Goal: Task Accomplishment & Management: Manage account settings

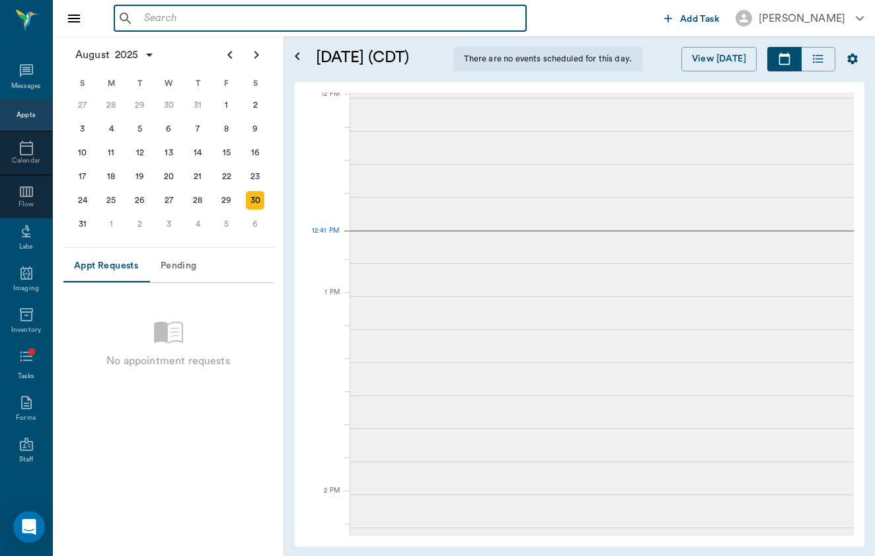
scroll to position [599, 0]
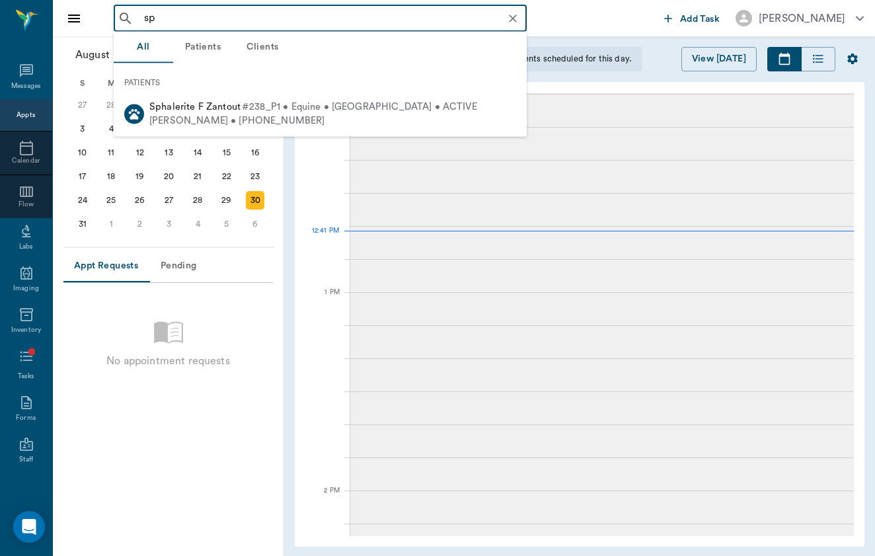
type input "s"
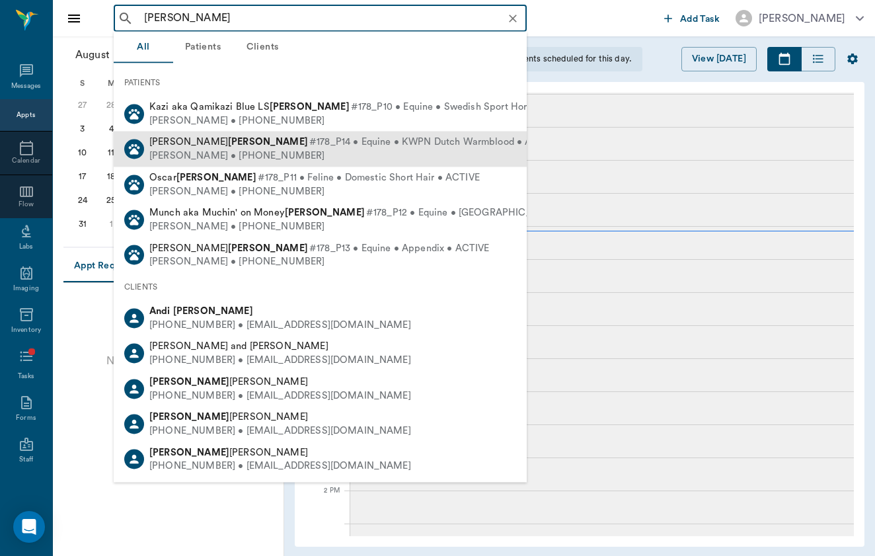
click at [309, 147] on span "#178_P14 • Equine • KWPN Dutch Warmblood • ACTIVE" at bounding box center [434, 142] width 250 height 14
type input "andi snapp"
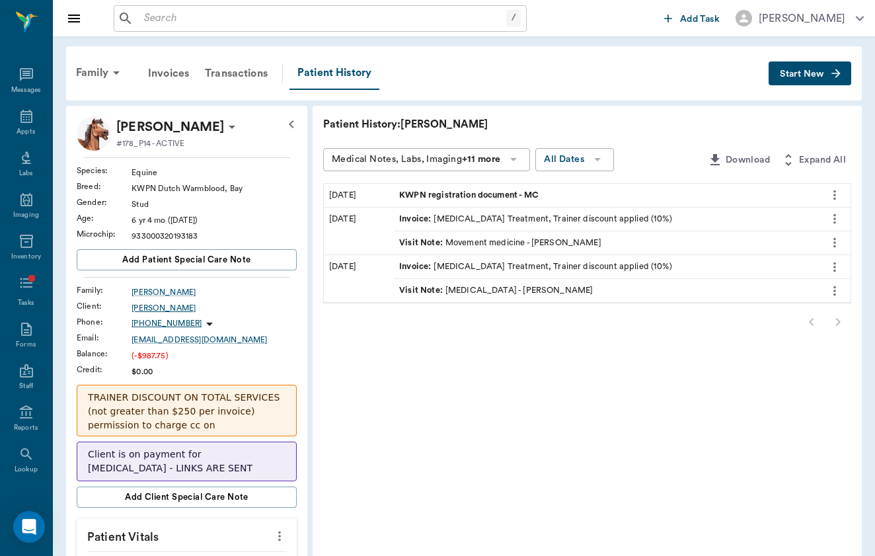
click at [139, 305] on div "Andi Snapp" at bounding box center [214, 308] width 165 height 12
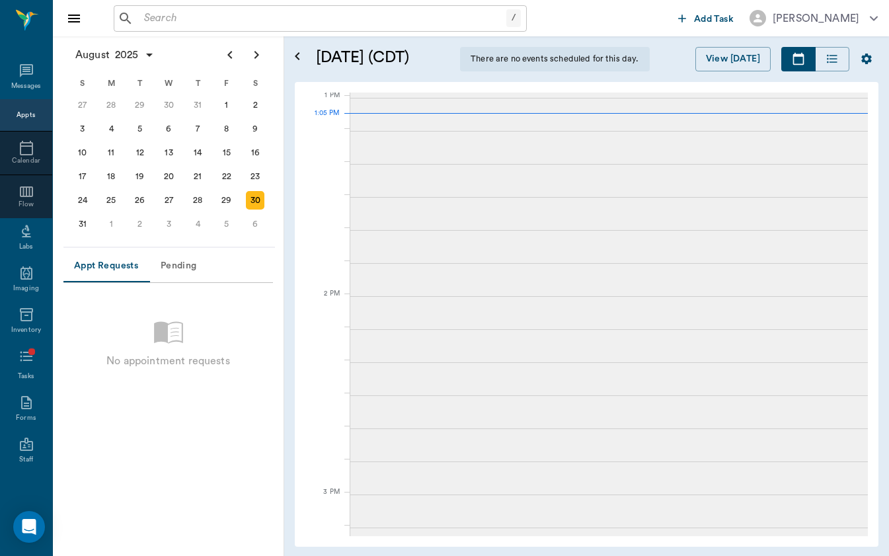
scroll to position [796, 0]
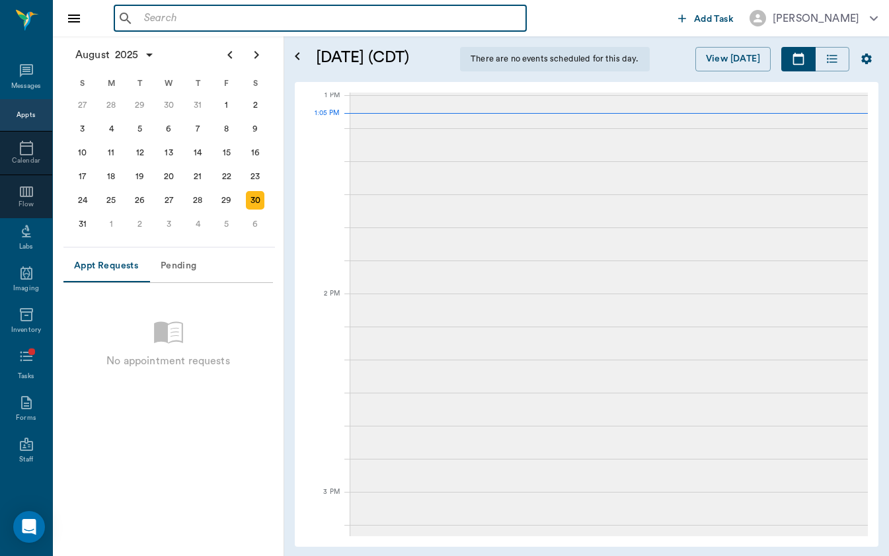
click at [277, 15] on input "text" at bounding box center [330, 18] width 382 height 19
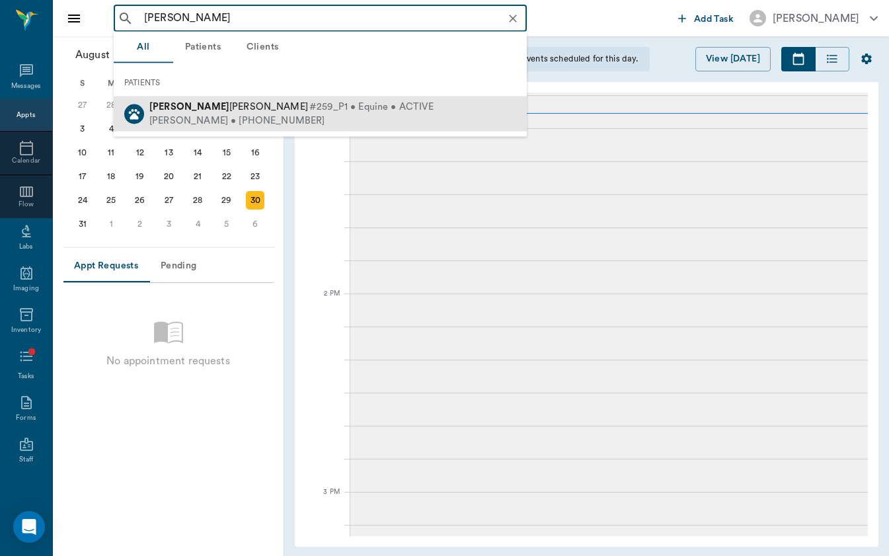
click at [256, 117] on div "[PERSON_NAME] • [PHONE_NUMBER]" at bounding box center [291, 121] width 284 height 14
type input "[PERSON_NAME]"
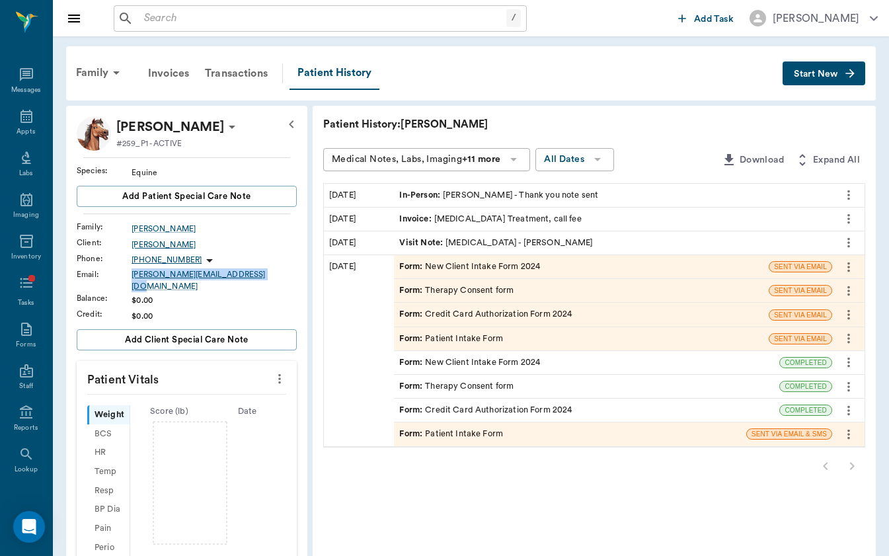
click at [160, 239] on div "[PERSON_NAME]" at bounding box center [214, 245] width 165 height 12
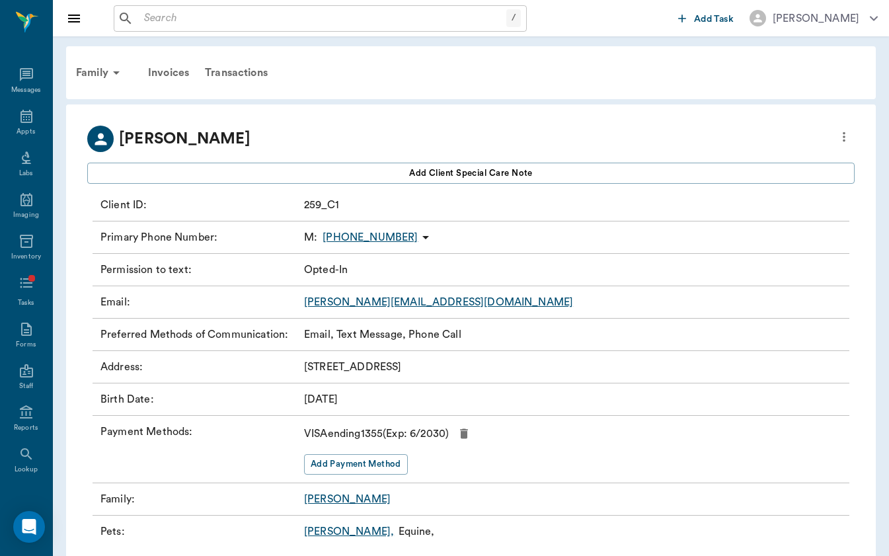
drag, startPoint x: 302, startPoint y: 367, endPoint x: 508, endPoint y: 367, distance: 205.5
click at [508, 367] on div "Address : [STREET_ADDRESS]" at bounding box center [471, 367] width 757 height 32
copy p "[STREET_ADDRESS]"
copy p "[PHONE_NUMBER]"
click at [90, 63] on div "Family" at bounding box center [100, 73] width 64 height 32
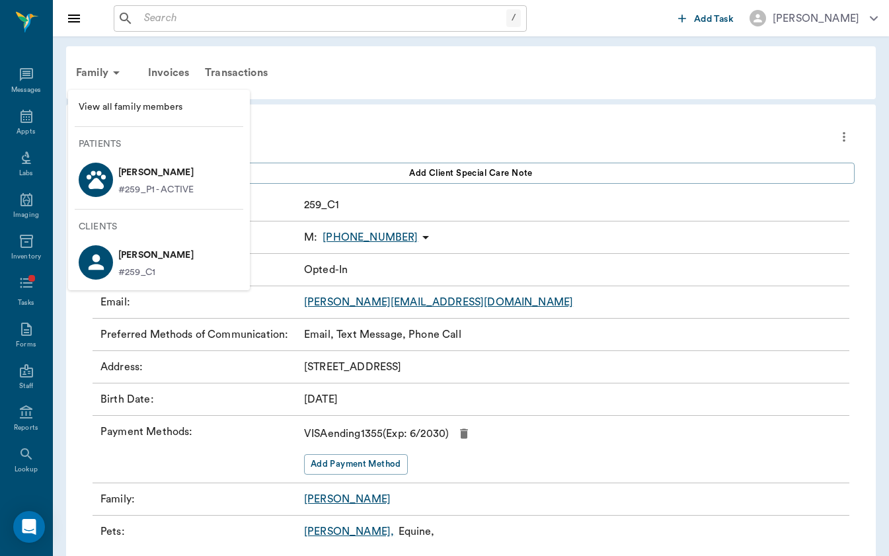
click at [157, 191] on p "#259_P1 - ACTIVE" at bounding box center [155, 190] width 75 height 14
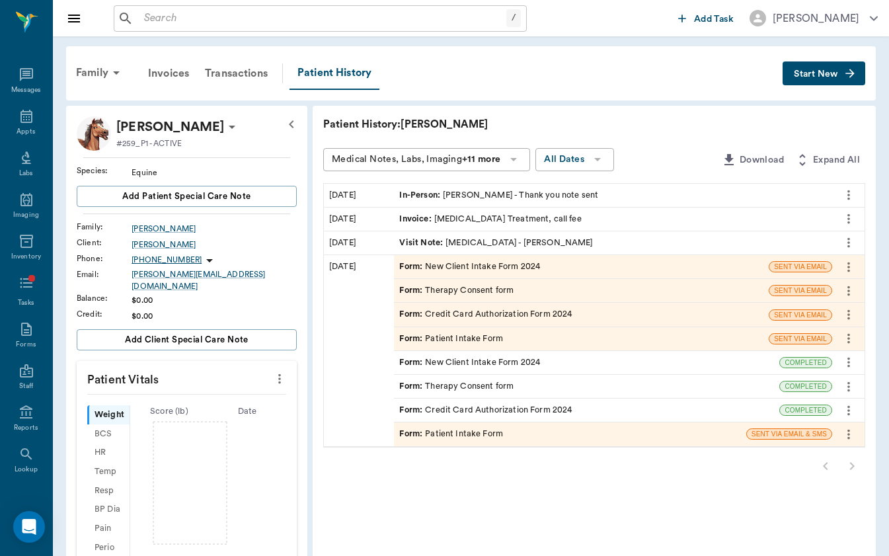
click at [845, 59] on div "Family Invoices Transactions Patient History Start New" at bounding box center [471, 73] width 810 height 54
click at [853, 82] on button "Start New" at bounding box center [823, 73] width 83 height 24
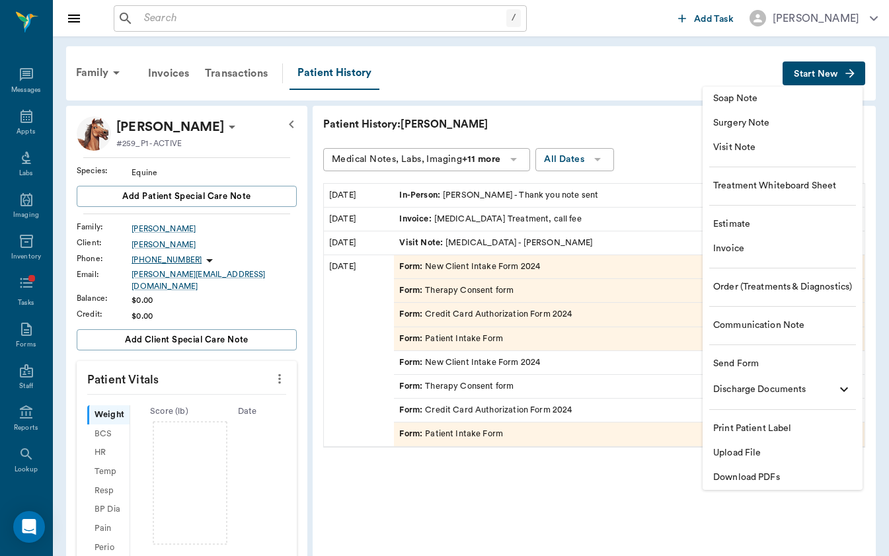
click at [824, 151] on span "Visit Note" at bounding box center [782, 148] width 139 height 14
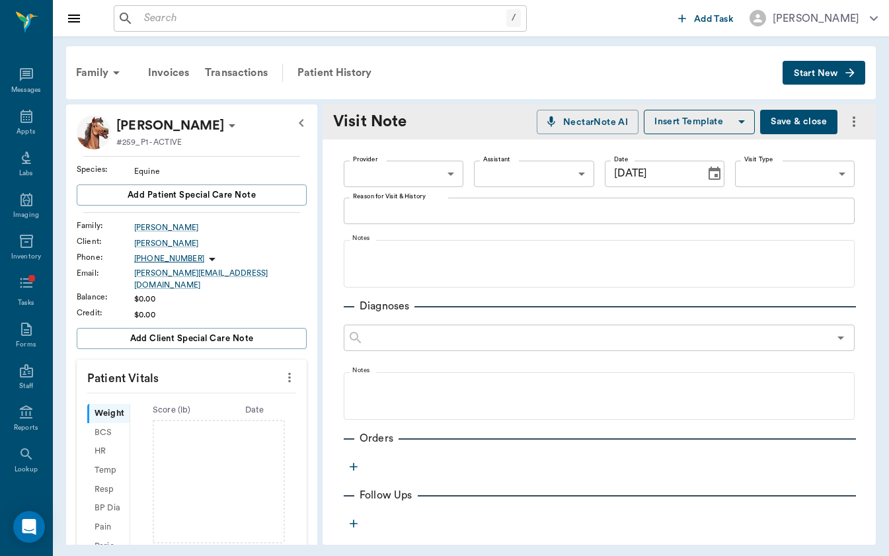
click at [416, 173] on body "/ ​ Add Task [PERSON_NAME] Nectar Messages Appts Labs Imaging Inventory Tasks F…" at bounding box center [444, 278] width 889 height 556
click at [414, 210] on li "[PERSON_NAME]" at bounding box center [404, 204] width 120 height 24
type input "649b3e03b5bc7e03f9326794"
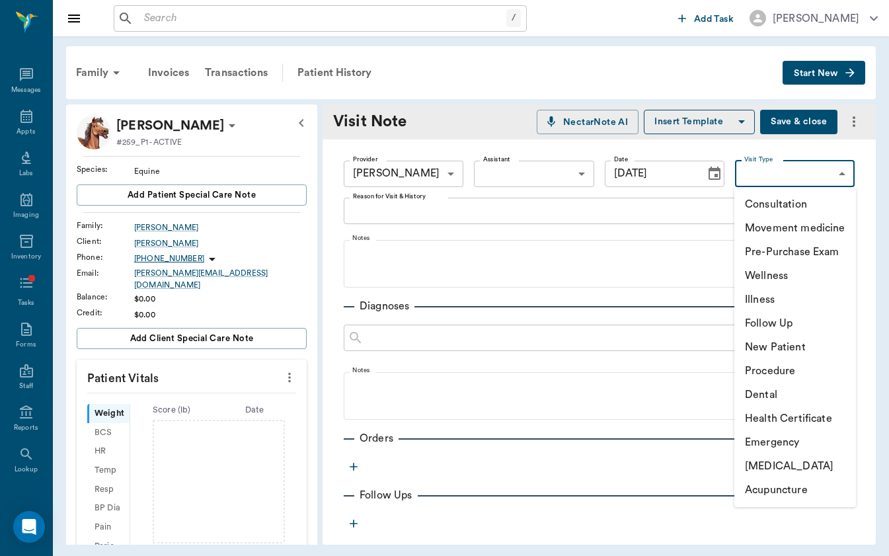
click at [812, 178] on body "/ ​ Add Task [PERSON_NAME] Nectar Messages Appts Labs Imaging Inventory Tasks F…" at bounding box center [444, 278] width 889 height 556
click at [791, 478] on li "Acupuncture" at bounding box center [795, 490] width 122 height 24
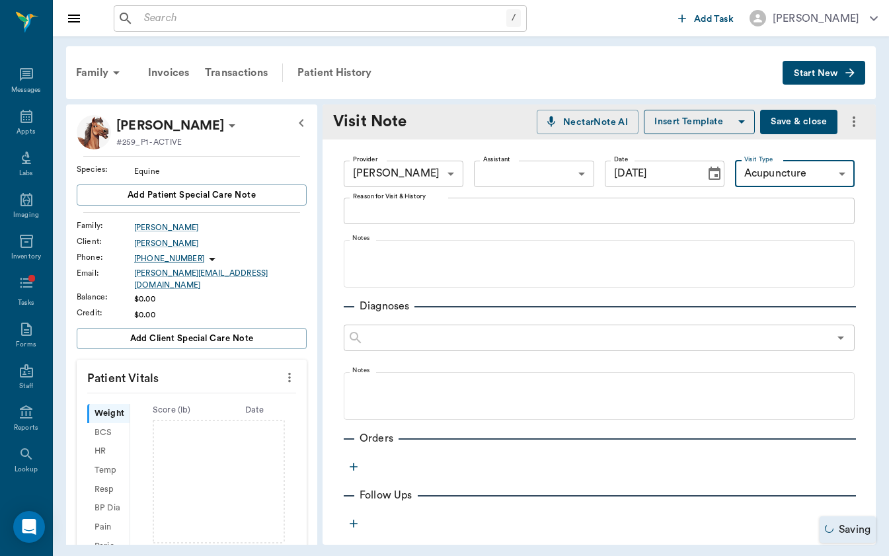
click at [800, 180] on body "/ ​ Add Task [PERSON_NAME] Nectar Messages Appts Labs Imaging Inventory Tasks F…" at bounding box center [444, 278] width 889 height 556
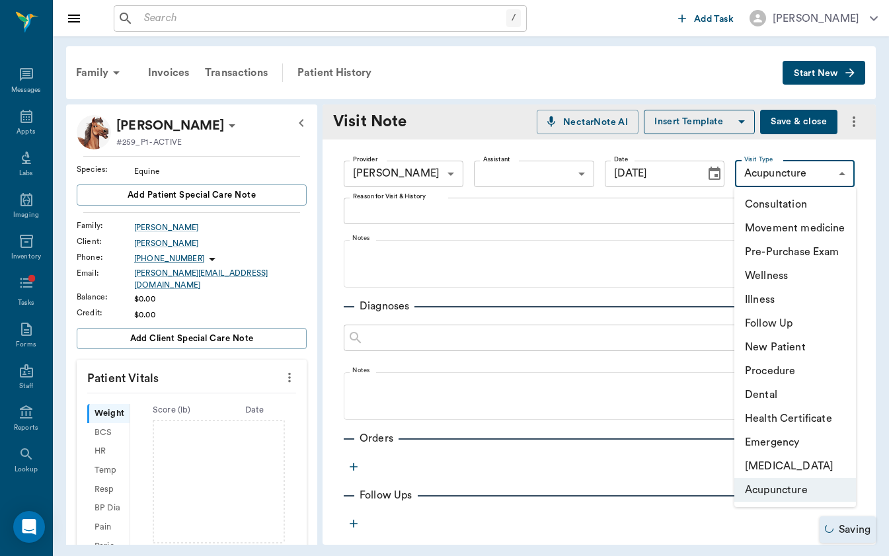
click at [802, 454] on li "[MEDICAL_DATA]" at bounding box center [795, 466] width 122 height 24
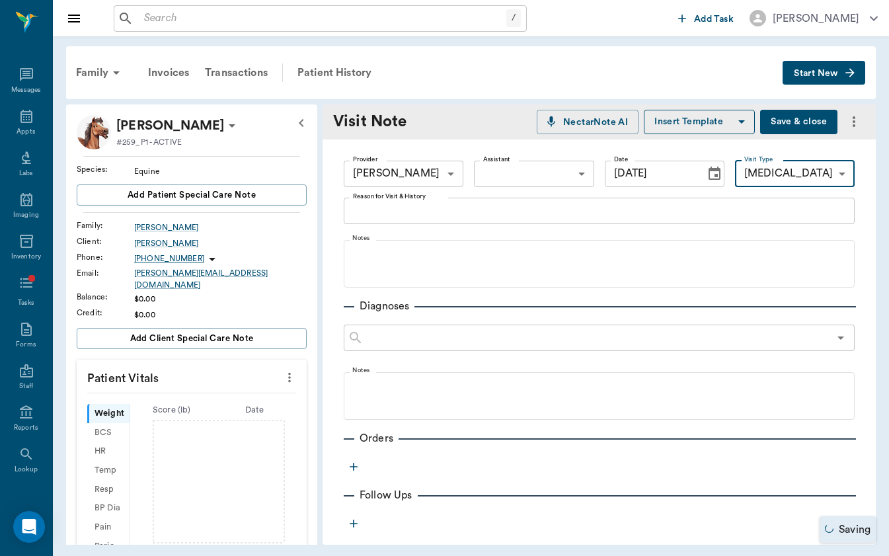
type input "65d2c202a8044d23520120ce"
click at [504, 205] on textarea "Reason for Visit & History" at bounding box center [599, 210] width 492 height 15
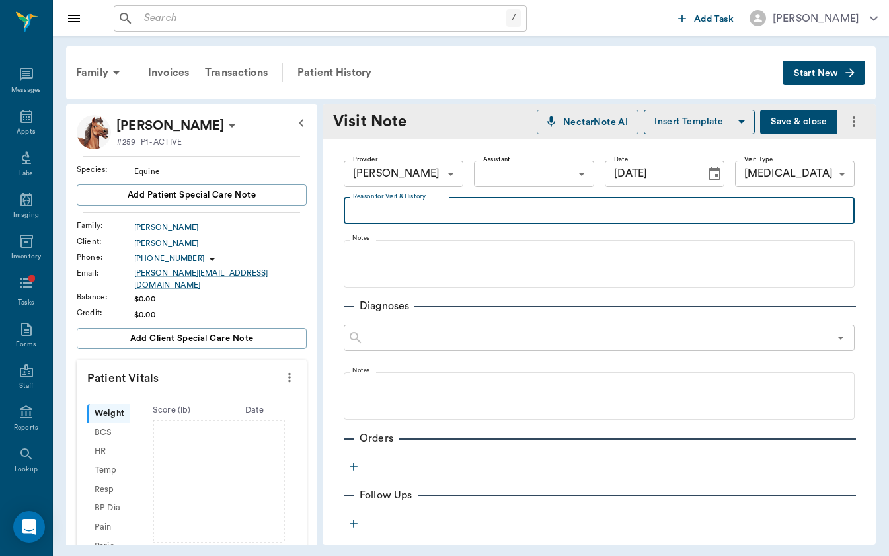
click at [708, 171] on icon "Choose date, selected date is Aug 30, 2025" at bounding box center [714, 173] width 12 height 13
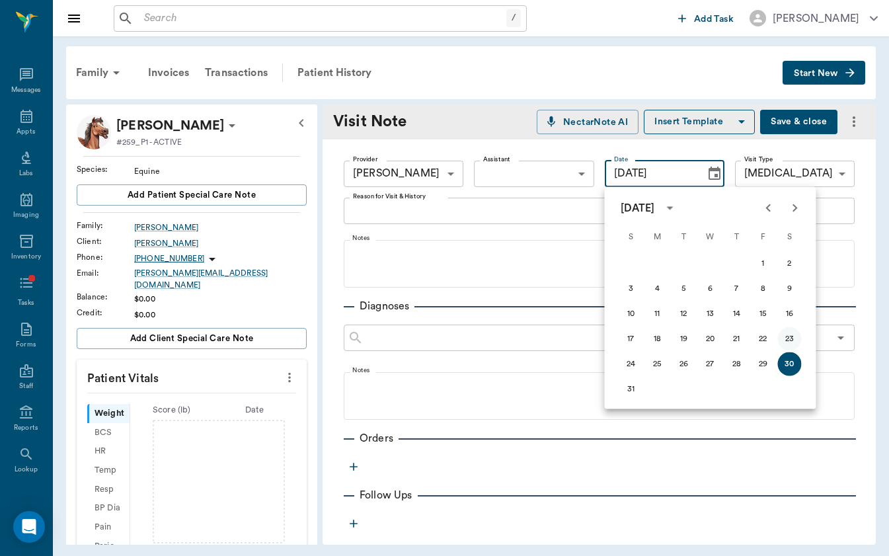
click at [791, 337] on button "23" at bounding box center [790, 339] width 24 height 24
type input "[DATE]"
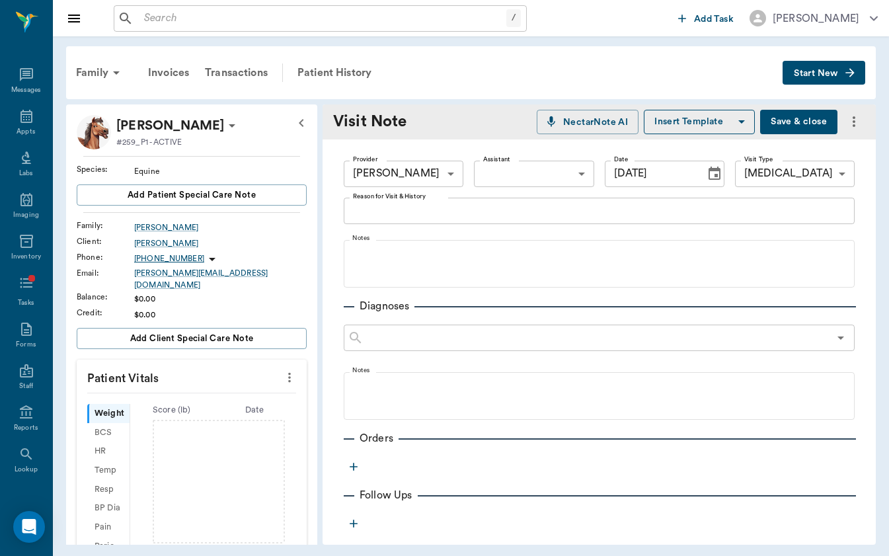
click at [469, 216] on textarea "Reason for Visit & History" at bounding box center [599, 210] width 492 height 15
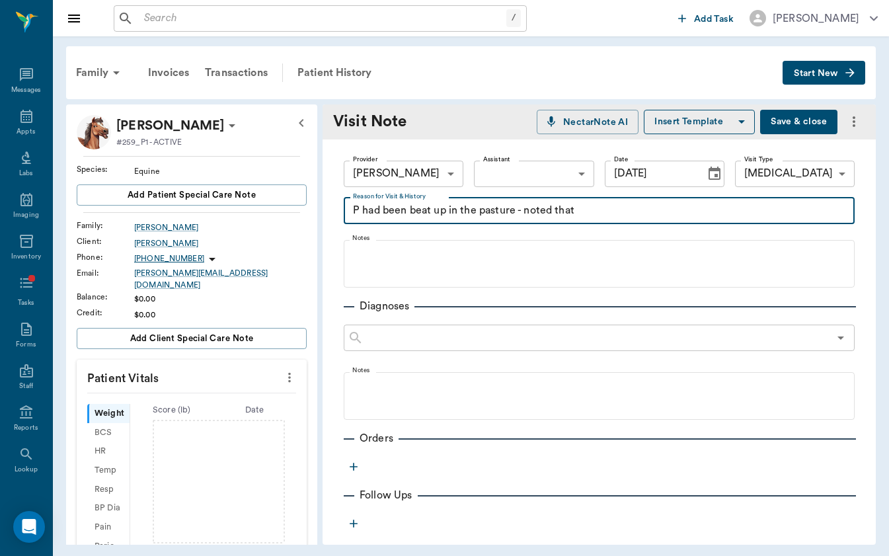
type textarea "P had been beat up in the pasture - noted that"
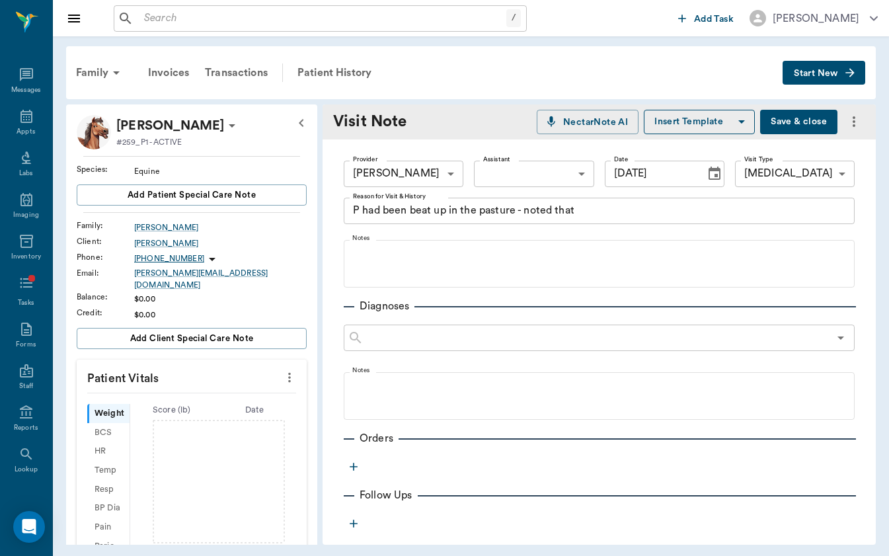
click at [722, 169] on button "Choose date, selected date is Aug 23, 2025" at bounding box center [714, 174] width 26 height 26
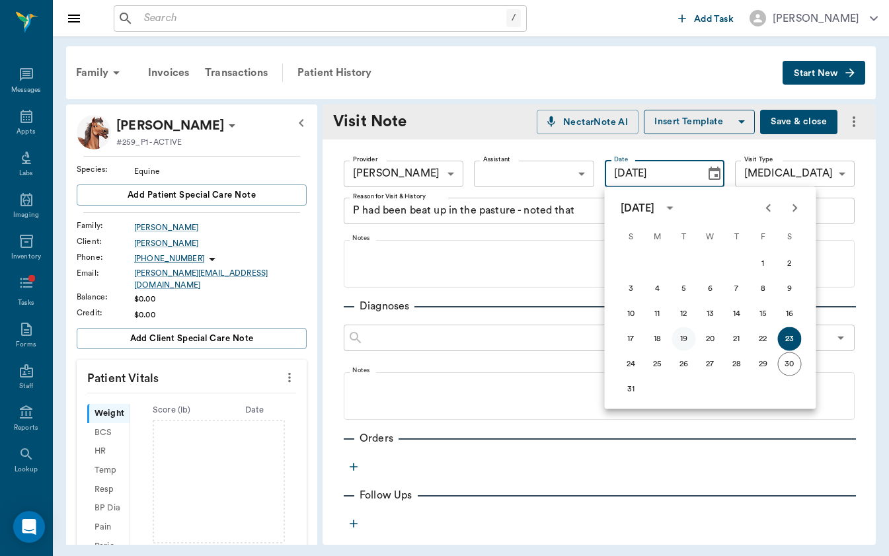
click at [687, 336] on button "19" at bounding box center [684, 339] width 24 height 24
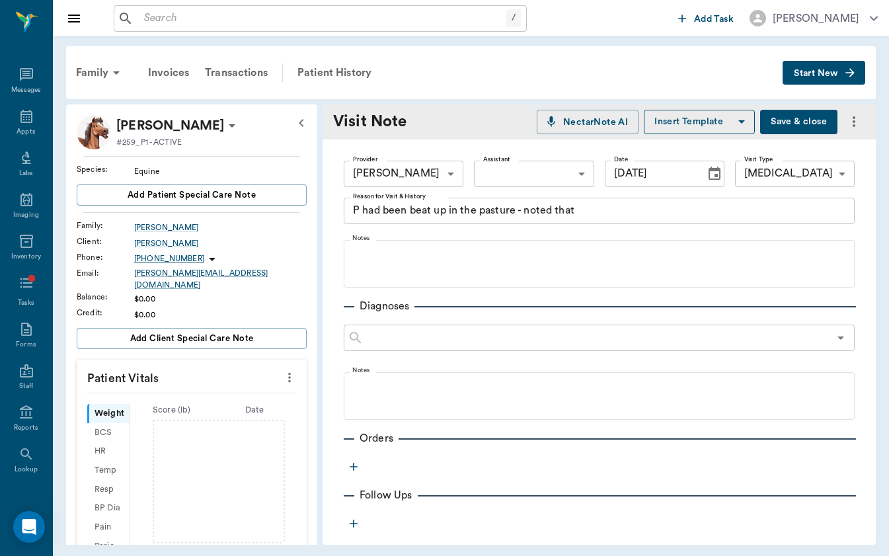
click at [712, 174] on icon "Choose date, selected date is Aug 19, 2025" at bounding box center [714, 174] width 16 height 16
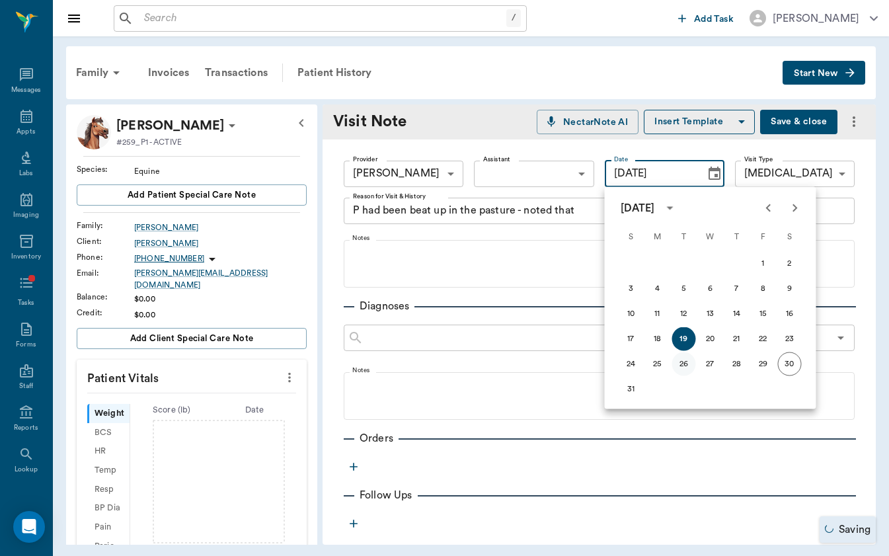
click at [683, 359] on button "26" at bounding box center [684, 364] width 24 height 24
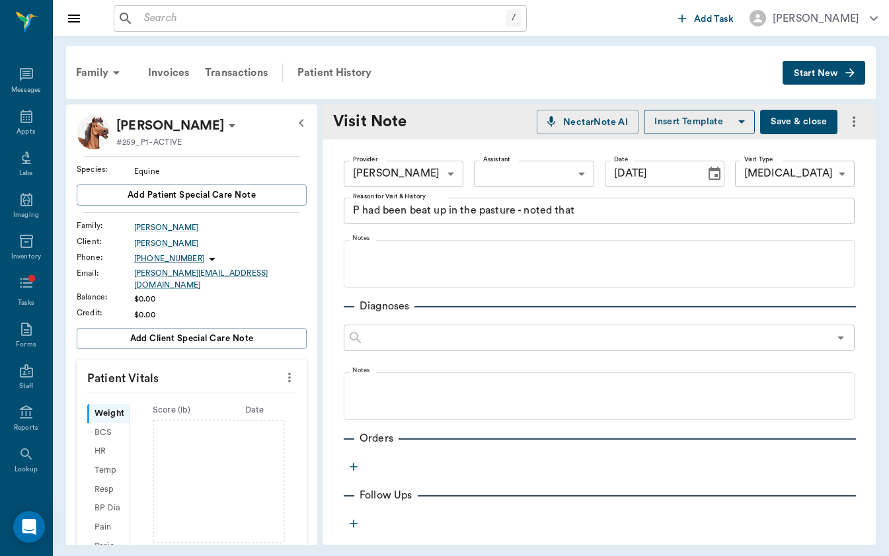
click at [722, 178] on button "Choose date, selected date is Aug 26, 2025" at bounding box center [714, 174] width 26 height 26
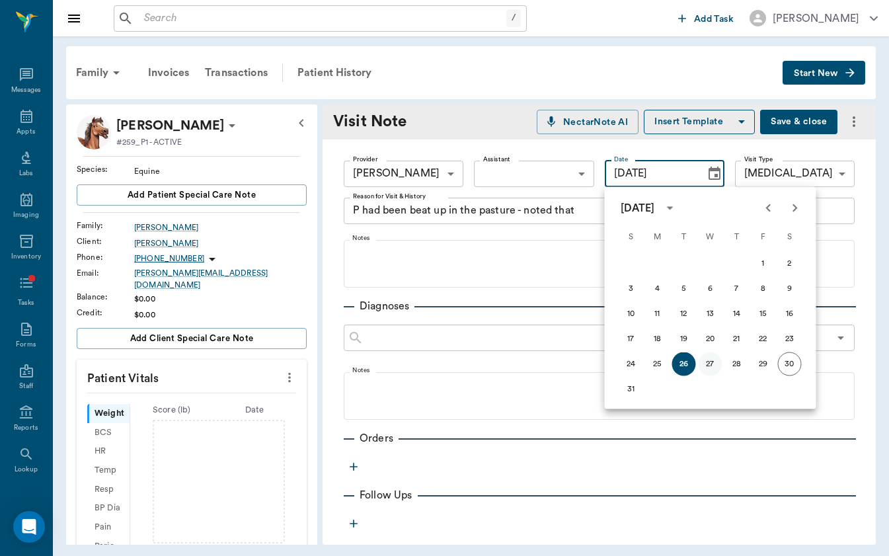
click at [709, 363] on button "27" at bounding box center [711, 364] width 24 height 24
type input "[DATE]"
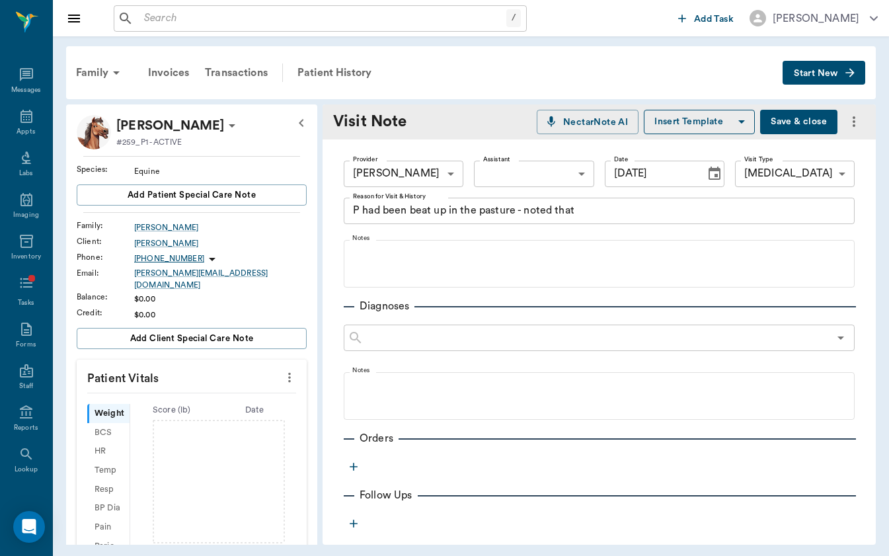
click at [632, 210] on textarea "P had been beat up in the pasture - noted that" at bounding box center [599, 210] width 492 height 15
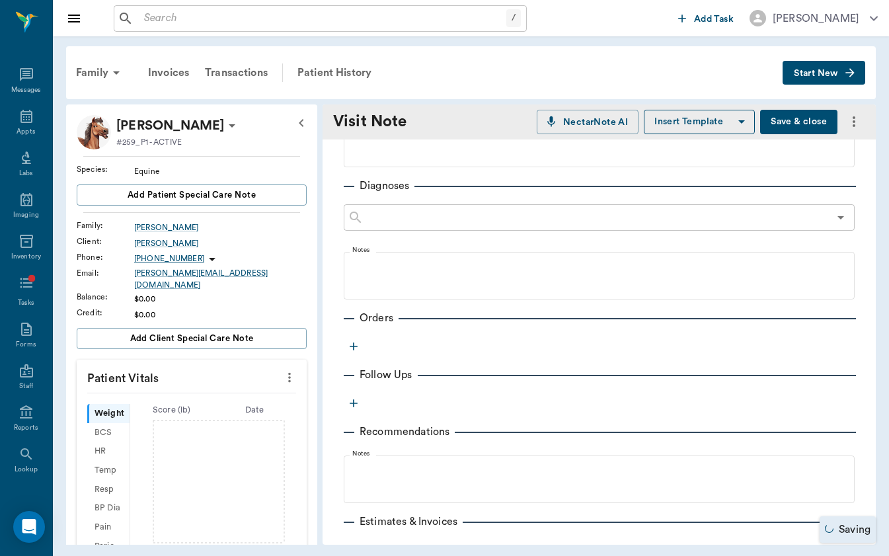
scroll to position [163, 0]
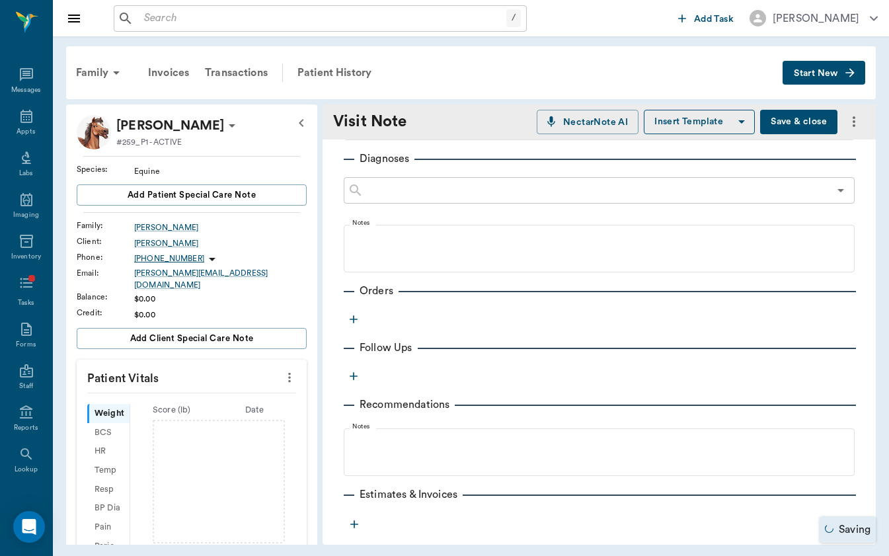
type textarea "P had been beat up in the pasture - noted that he had several scrapes and is ac…"
click at [352, 318] on icon "button" at bounding box center [353, 319] width 13 height 13
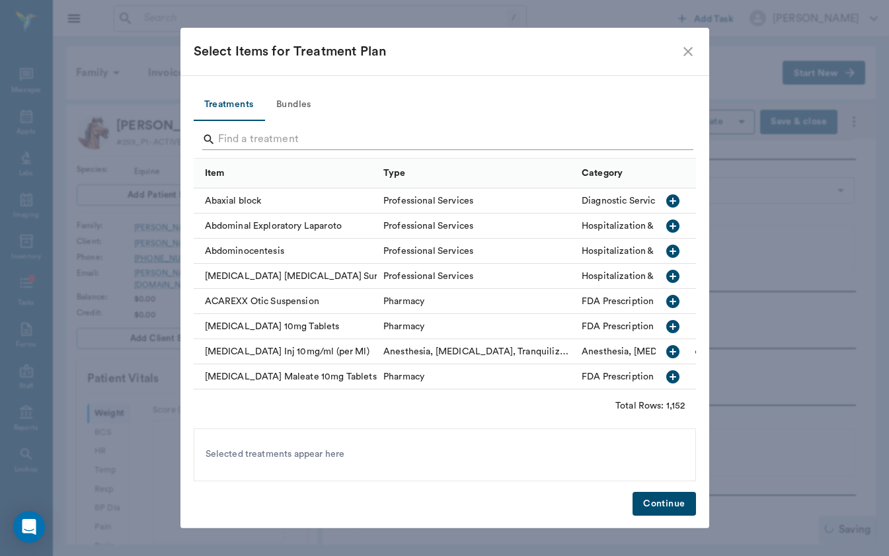
click at [327, 134] on input "Search" at bounding box center [445, 139] width 455 height 21
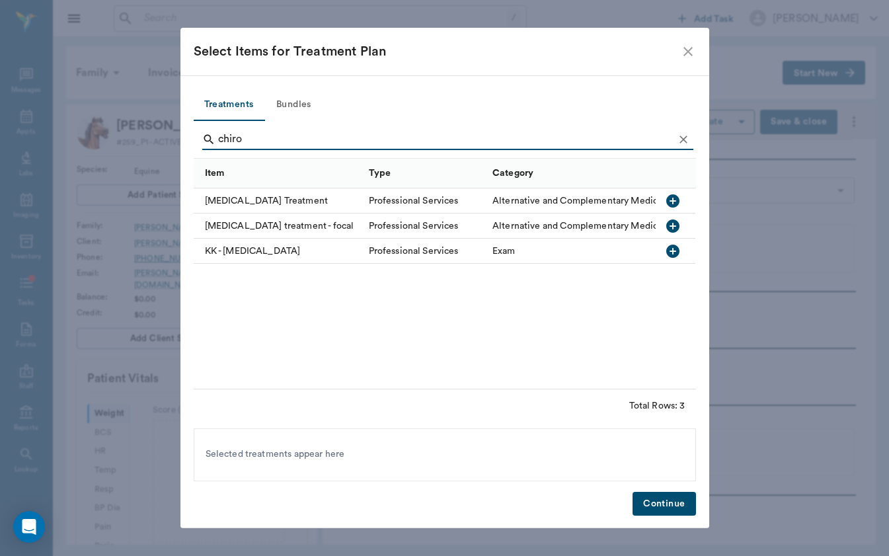
click at [299, 198] on div "[MEDICAL_DATA] Treatment" at bounding box center [278, 200] width 169 height 25
drag, startPoint x: 268, startPoint y: 147, endPoint x: 264, endPoint y: 137, distance: 10.3
click at [264, 137] on input "chiro" at bounding box center [445, 139] width 455 height 21
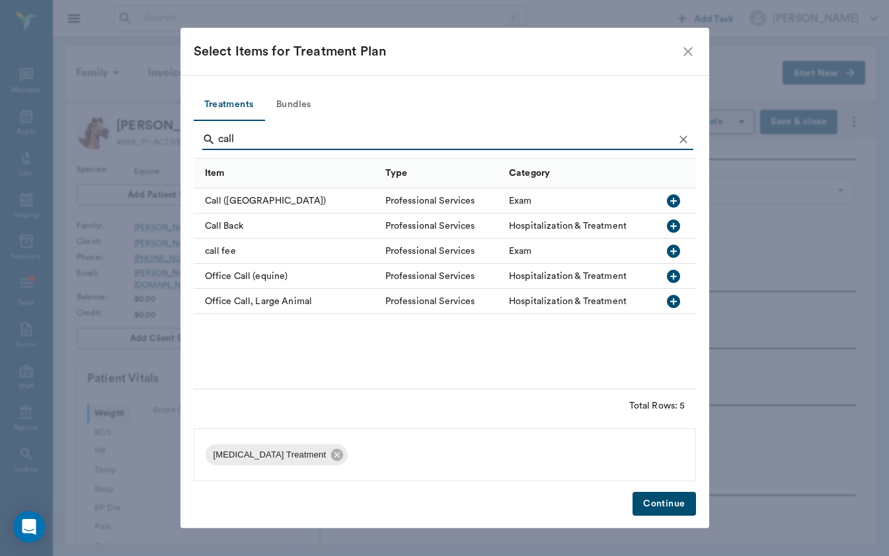
type input "call"
click at [231, 247] on div "call fee" at bounding box center [286, 251] width 185 height 25
click at [681, 503] on button "Continue" at bounding box center [663, 504] width 63 height 24
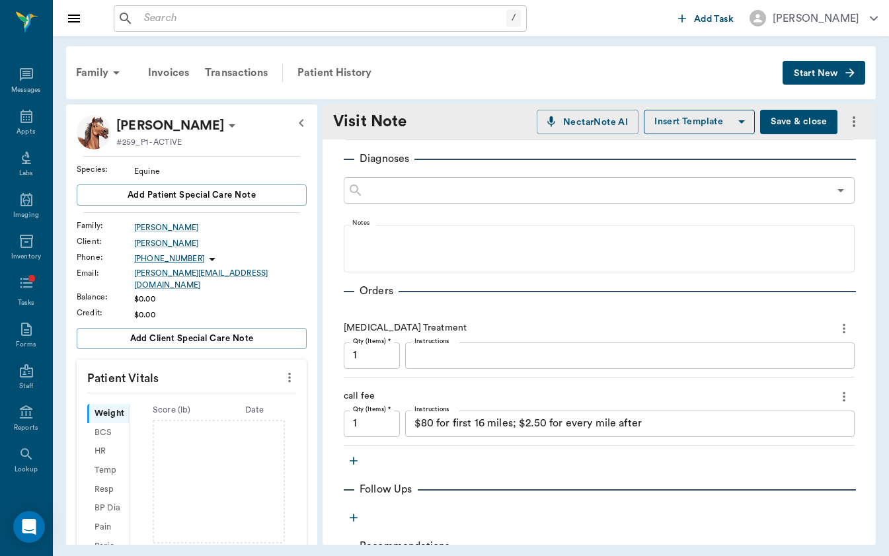
click at [670, 422] on textarea "$80 for first 16 miles; $2.50 for every mile after" at bounding box center [629, 423] width 431 height 15
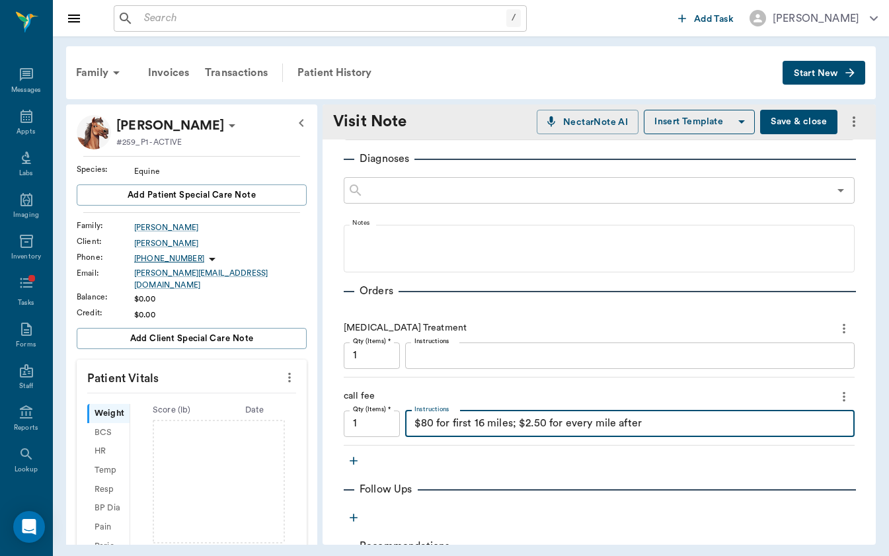
type textarea "$80 for first 16 miles; $2.50 for every mile"
click at [632, 386] on div "call fee" at bounding box center [599, 396] width 511 height 22
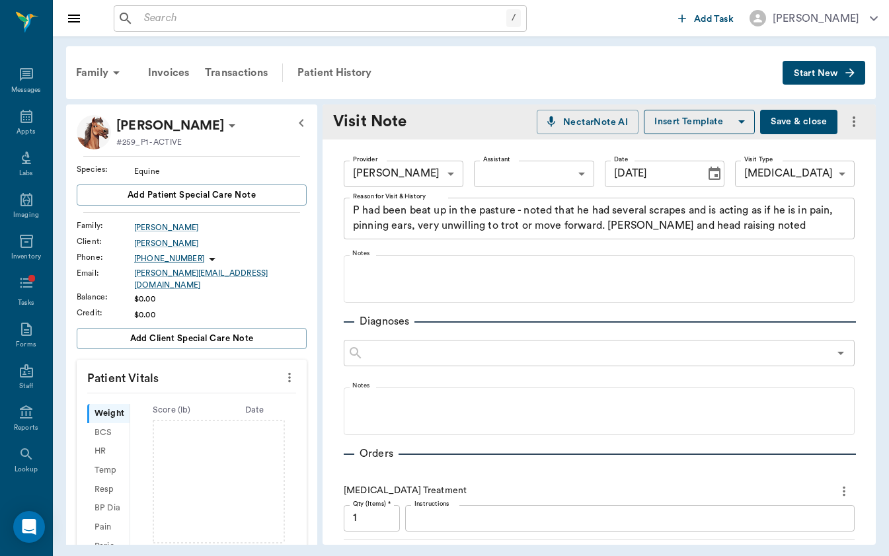
scroll to position [24, 0]
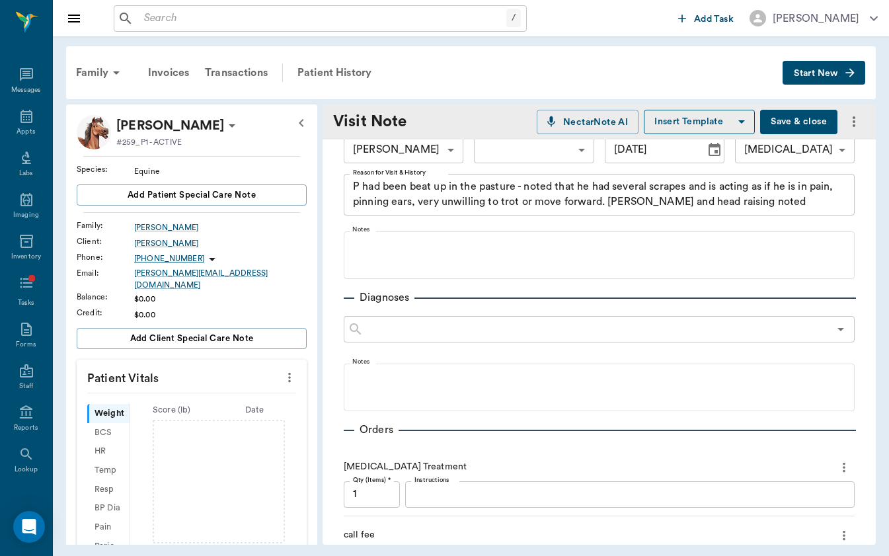
click at [814, 122] on button "Save & close" at bounding box center [798, 122] width 77 height 24
click at [169, 81] on div "Invoices" at bounding box center [168, 73] width 57 height 32
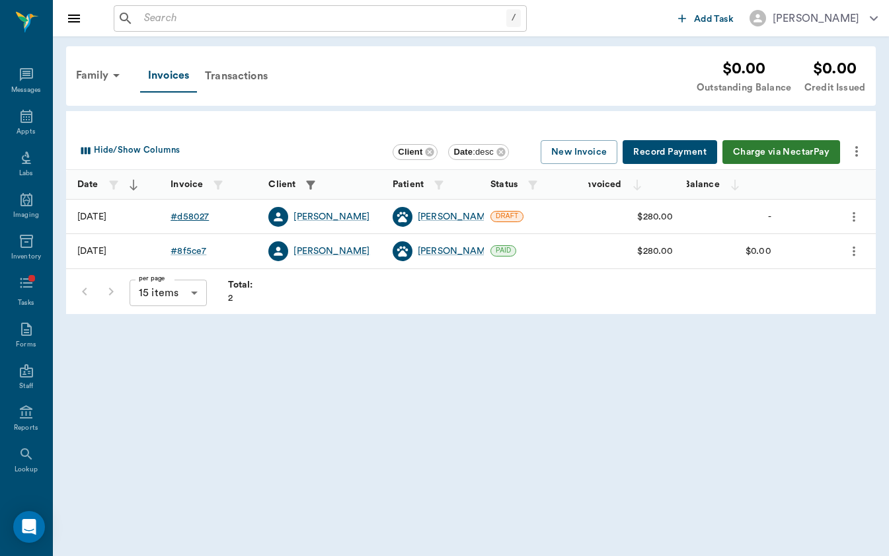
click at [197, 211] on div "# d58027" at bounding box center [190, 216] width 38 height 13
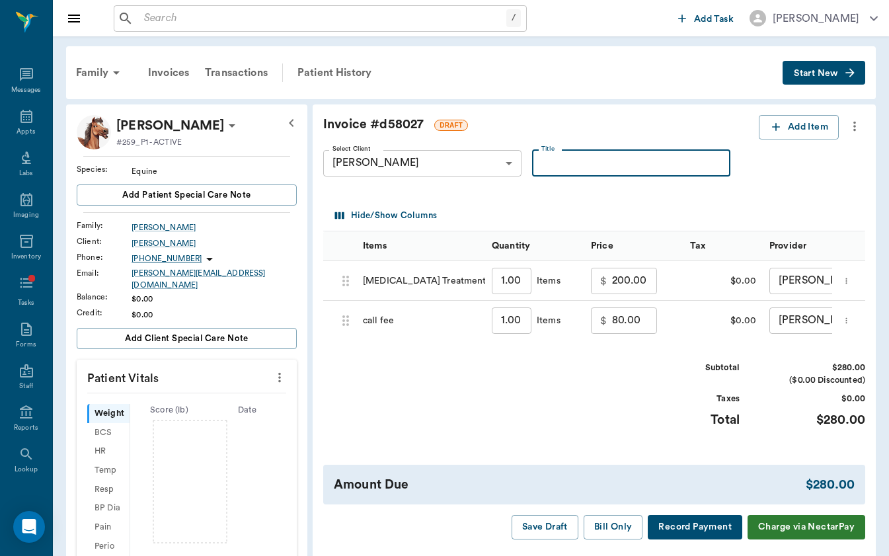
click at [568, 172] on input "Title" at bounding box center [631, 163] width 198 height 26
type input "Exam 8/27"
click at [605, 531] on button "Bill Only" at bounding box center [613, 527] width 59 height 24
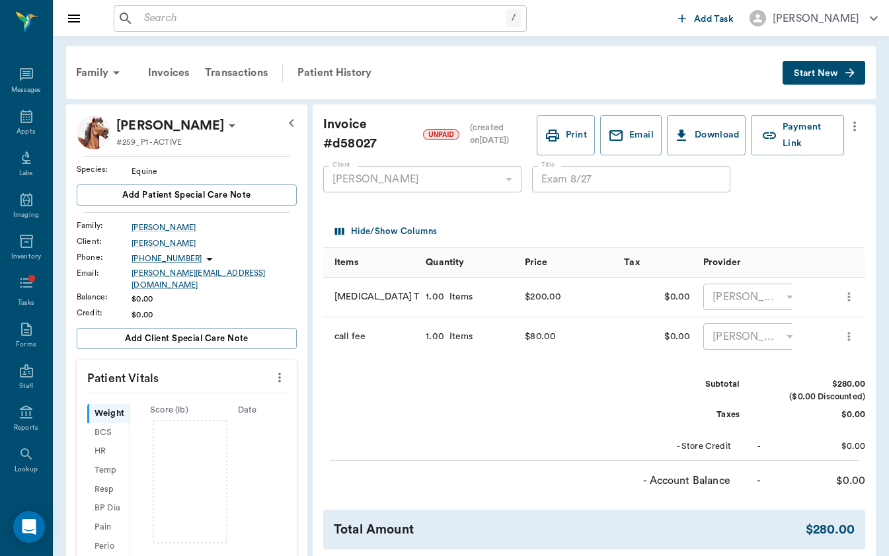
click at [284, 128] on icon "button" at bounding box center [292, 123] width 16 height 16
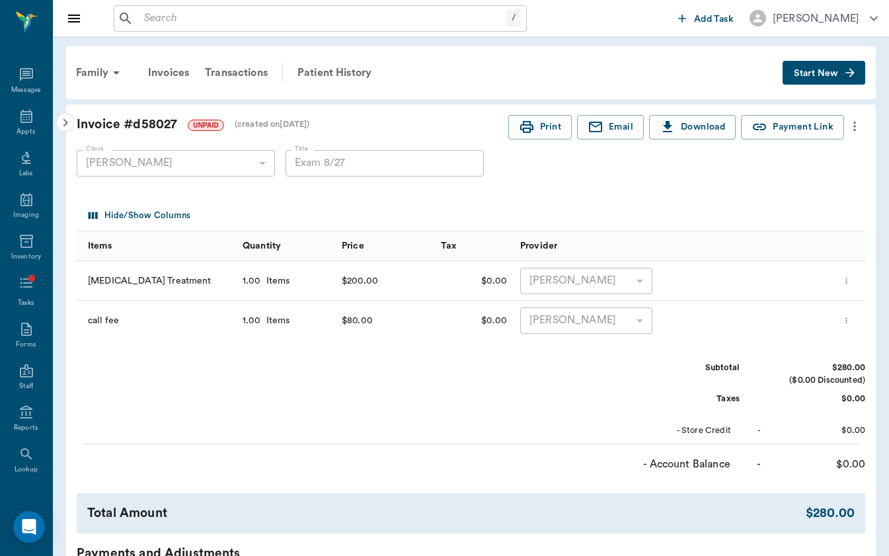
click at [63, 123] on icon "button" at bounding box center [65, 123] width 16 height 16
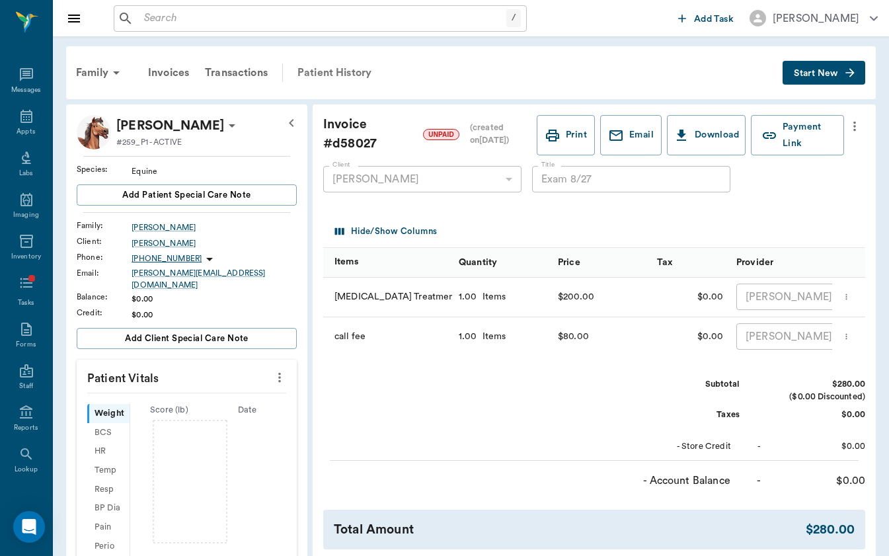
click at [350, 71] on div "Patient History" at bounding box center [334, 73] width 90 height 32
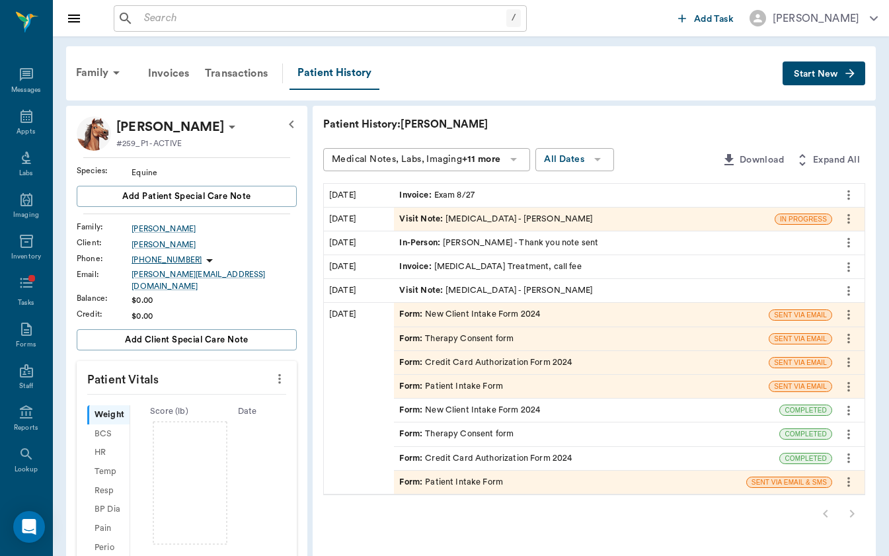
click at [224, 125] on icon at bounding box center [232, 127] width 16 height 16
click at [223, 125] on div at bounding box center [444, 278] width 889 height 556
click at [224, 122] on icon at bounding box center [232, 127] width 16 height 16
click at [183, 151] on span "Edit profile" at bounding box center [163, 150] width 111 height 14
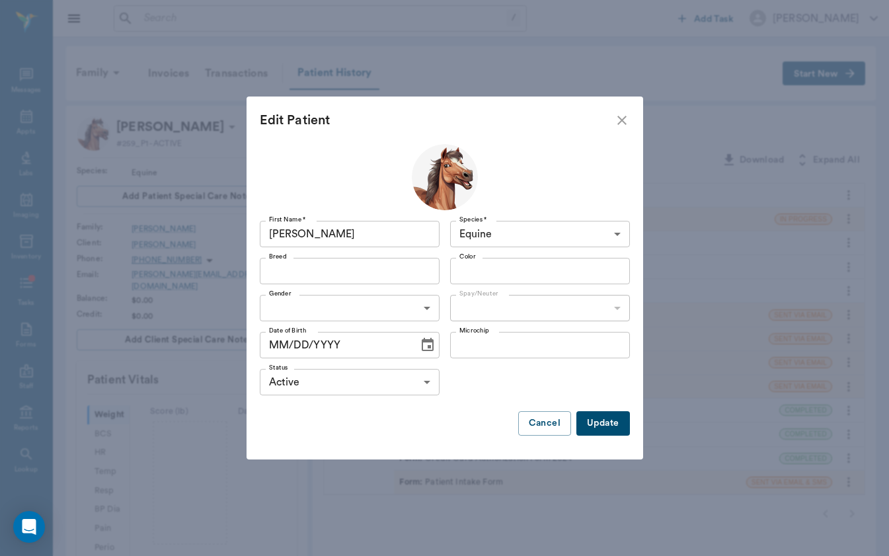
click at [358, 275] on input "Breed" at bounding box center [339, 271] width 150 height 19
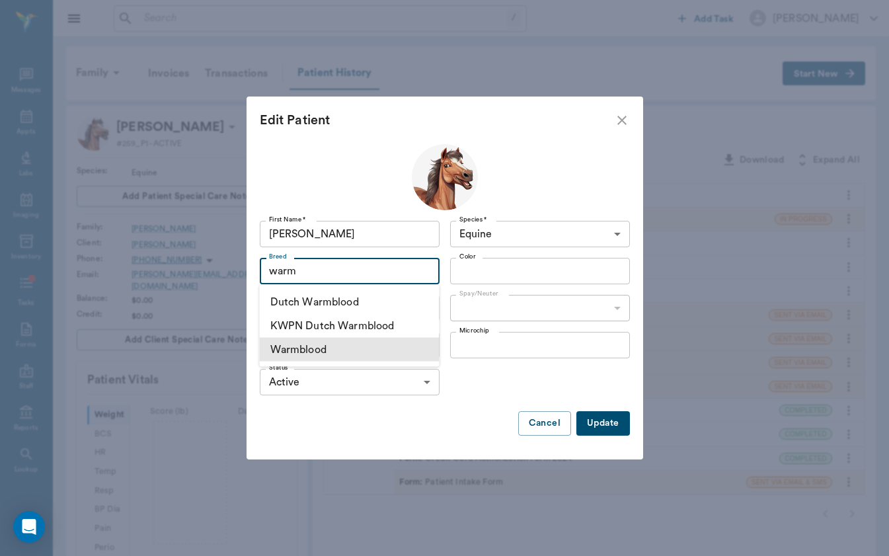
click at [359, 345] on li "Warmblood" at bounding box center [350, 350] width 180 height 24
type input "warm"
type input "Warmblood"
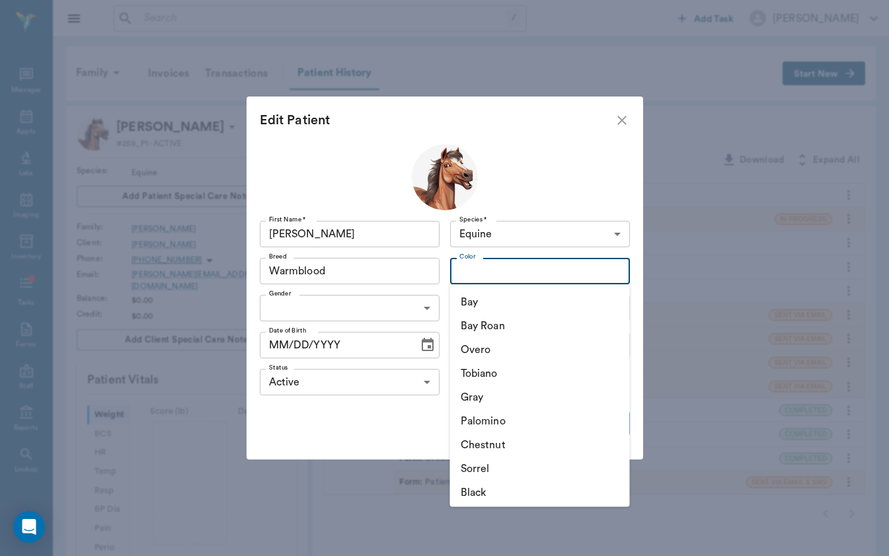
click at [499, 276] on input "Color" at bounding box center [529, 271] width 150 height 19
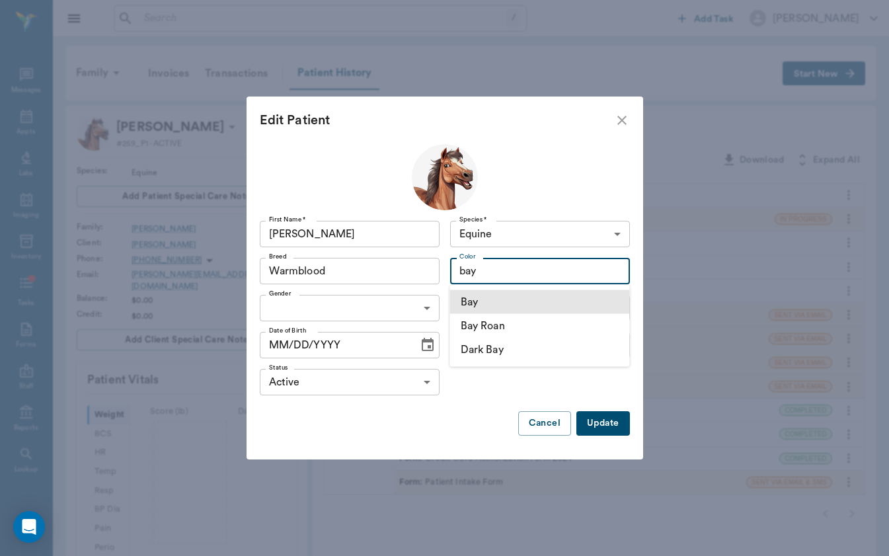
click at [508, 298] on li "Bay" at bounding box center [540, 302] width 180 height 24
type input "bay"
type input "Bay"
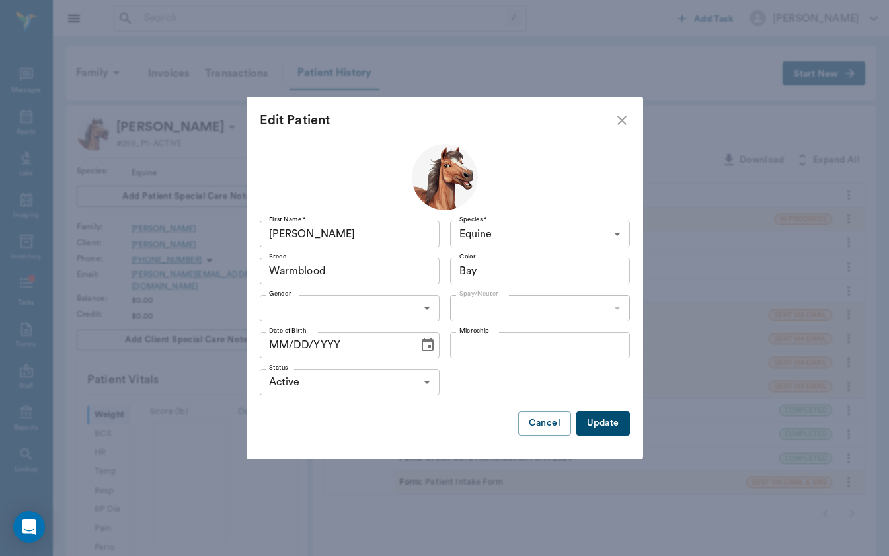
click at [385, 300] on body "/ ​ Add Task [PERSON_NAME] Nectar Messages Appts Labs Imaging Inventory Tasks F…" at bounding box center [444, 418] width 889 height 836
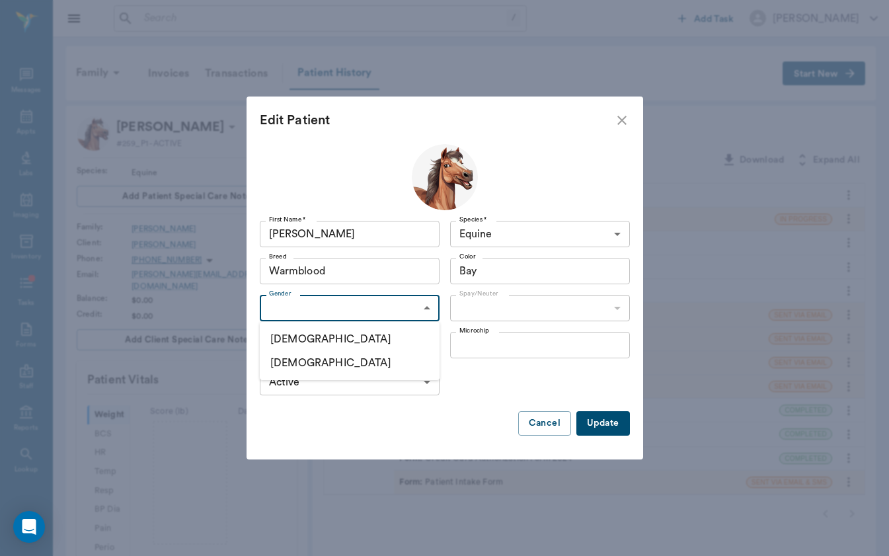
click at [369, 342] on li "[DEMOGRAPHIC_DATA]" at bounding box center [350, 339] width 180 height 24
type input "[DEMOGRAPHIC_DATA]"
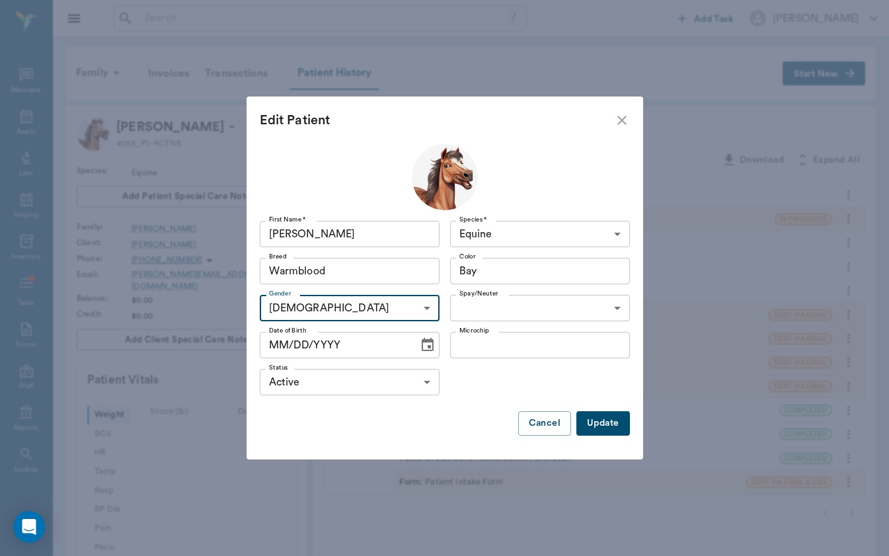
click at [530, 318] on body "/ ​ Add Task [PERSON_NAME] Nectar Messages Appts Labs Imaging Inventory Tasks F…" at bounding box center [444, 418] width 889 height 836
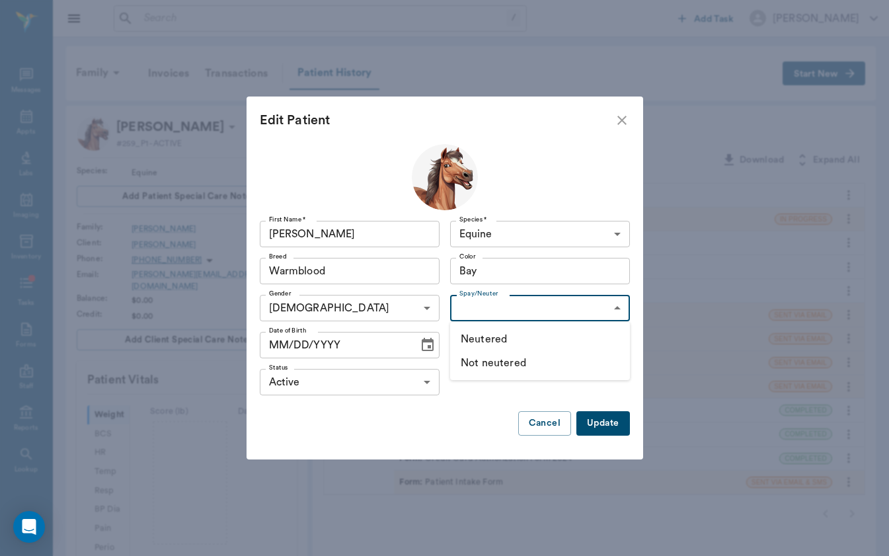
click at [534, 344] on li "Neutered" at bounding box center [540, 339] width 180 height 24
type input "true"
click at [621, 439] on div at bounding box center [445, 441] width 370 height 11
click at [618, 428] on button "Update" at bounding box center [602, 423] width 53 height 24
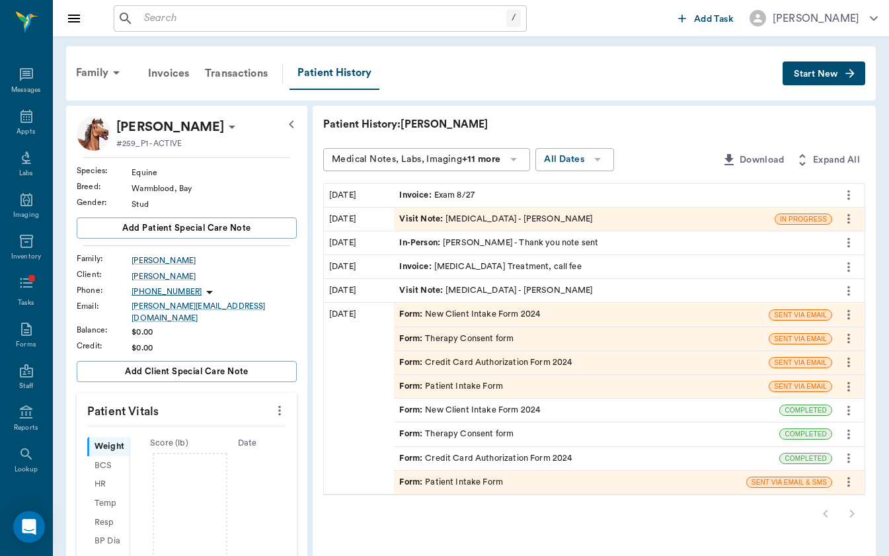
click at [399, 214] on span "Visit Note :" at bounding box center [422, 219] width 46 height 13
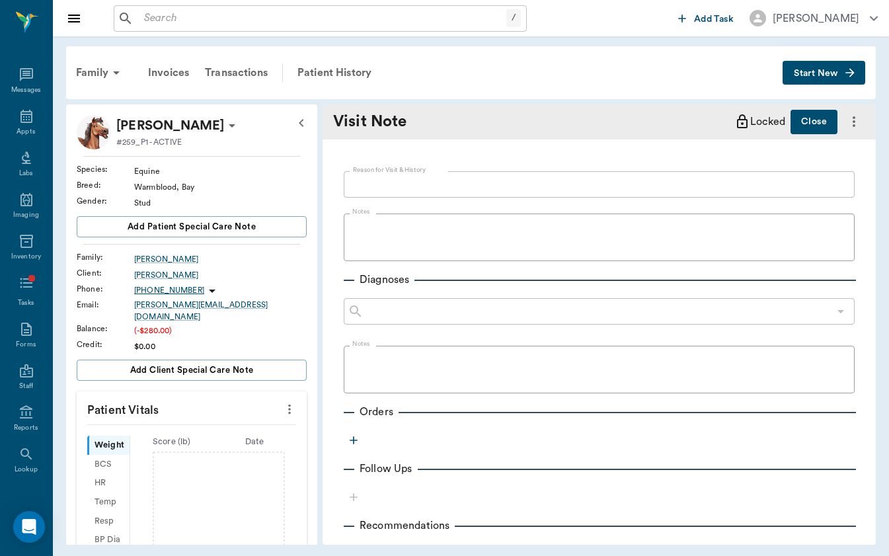
type textarea "P had been beat up in the pasture - noted that he had several scrapes and is ac…"
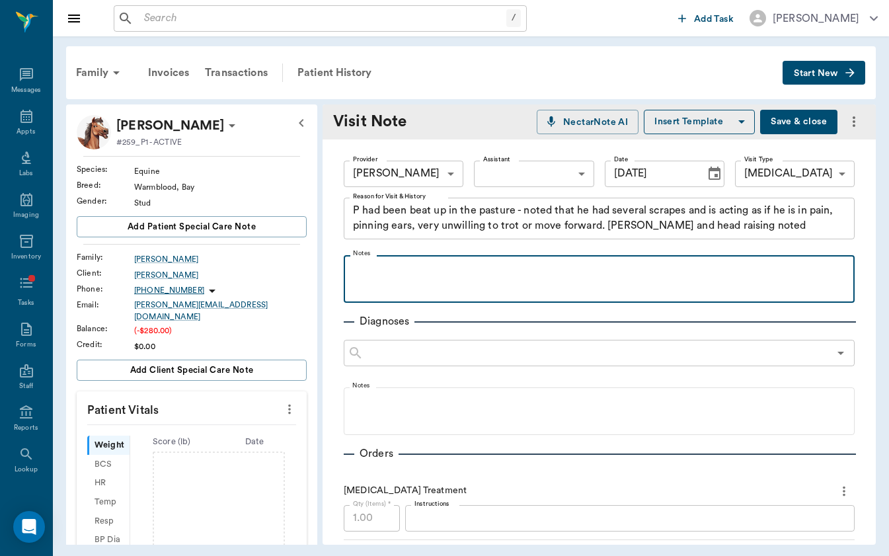
click at [504, 283] on div at bounding box center [599, 278] width 498 height 33
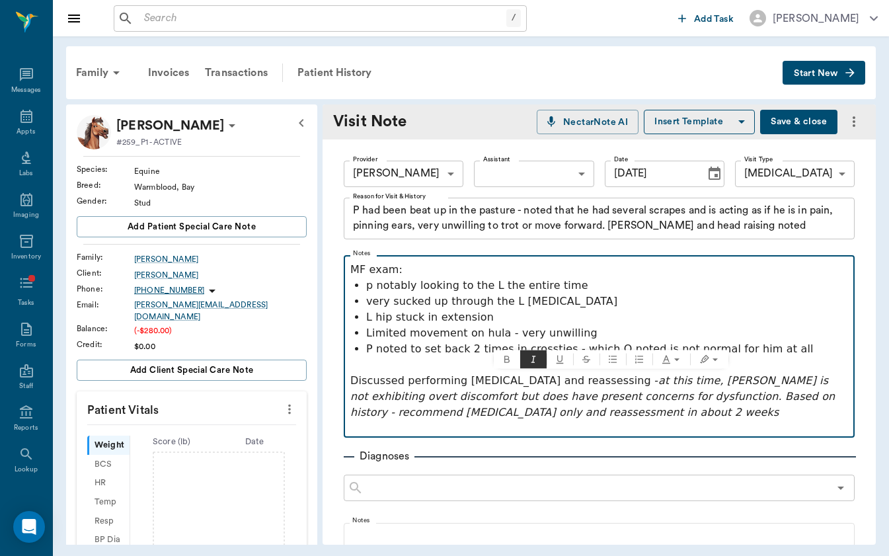
click at [463, 430] on p at bounding box center [599, 428] width 498 height 16
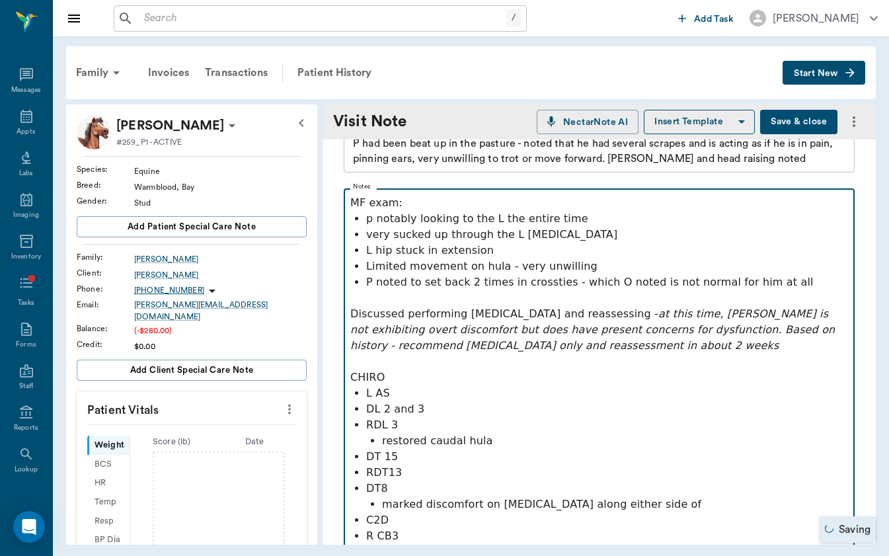
scroll to position [83, 0]
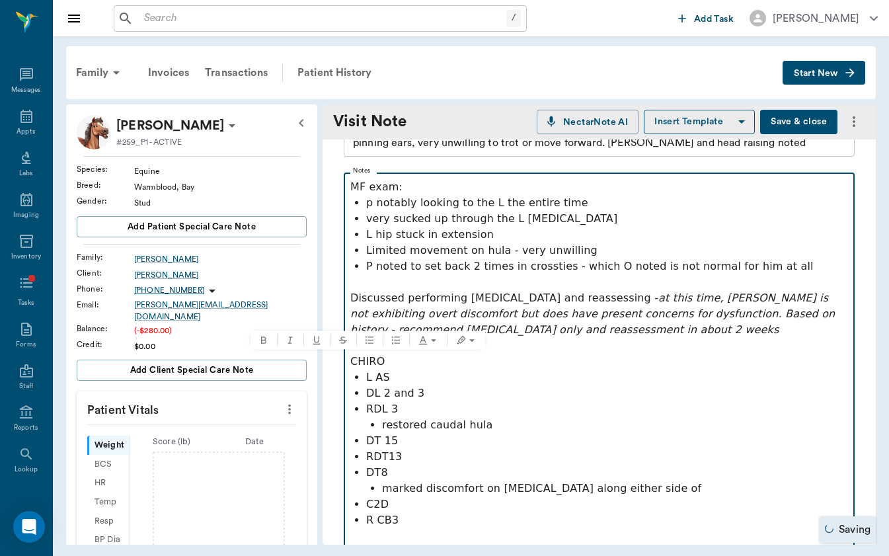
drag, startPoint x: 396, startPoint y: 365, endPoint x: 334, endPoint y: 365, distance: 61.5
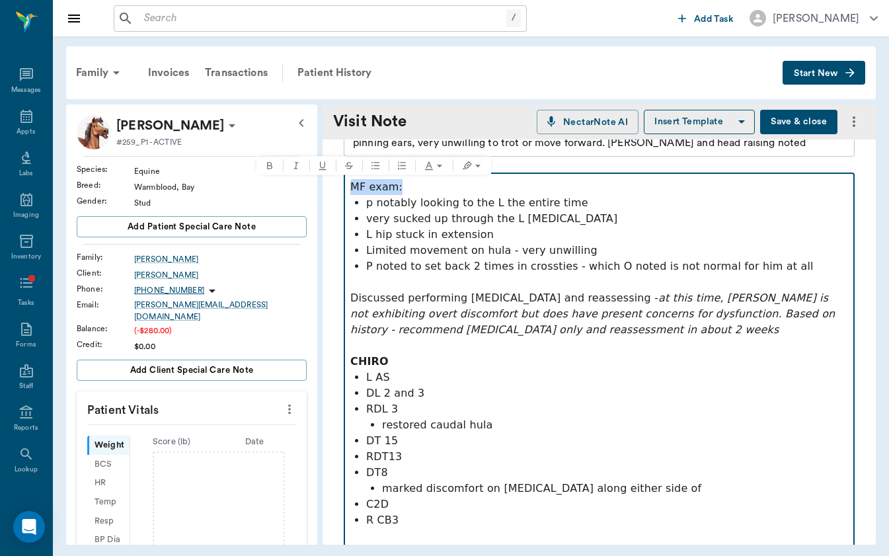
drag, startPoint x: 412, startPoint y: 183, endPoint x: 334, endPoint y: 184, distance: 78.0
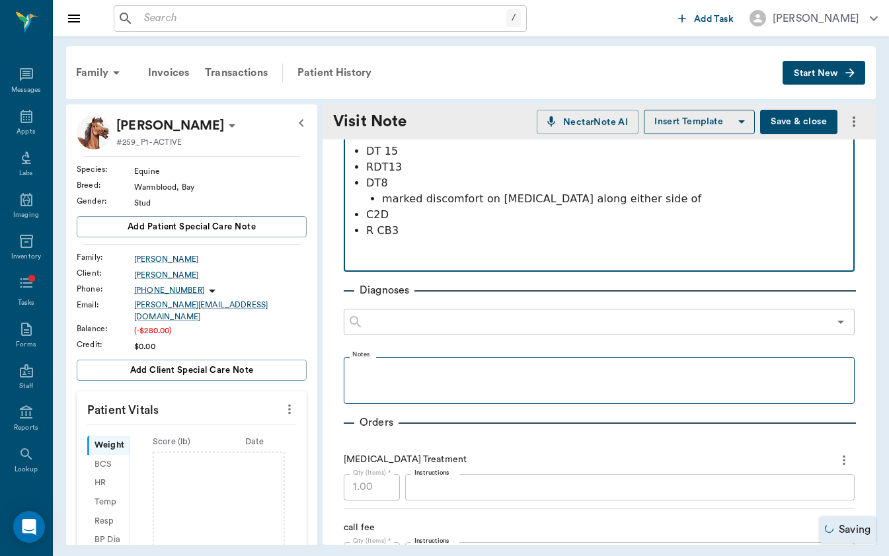
scroll to position [381, 0]
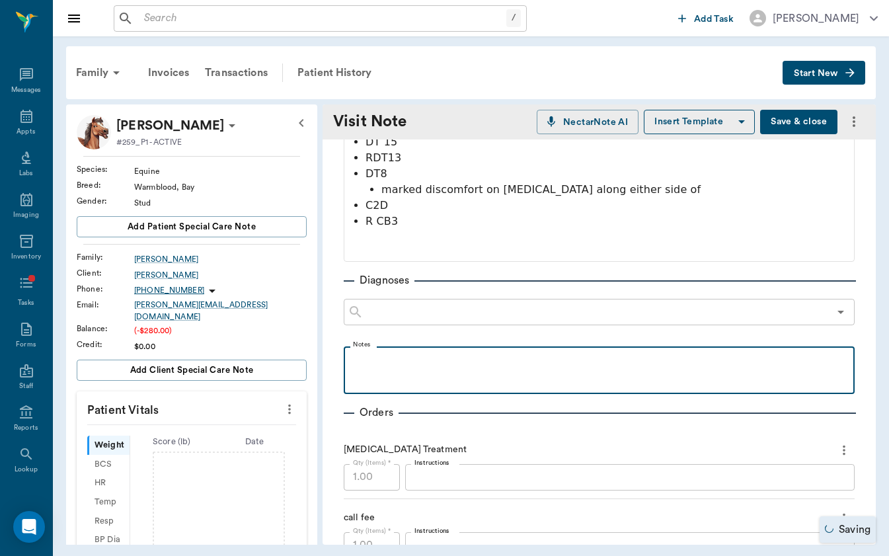
click at [486, 372] on div at bounding box center [599, 369] width 498 height 33
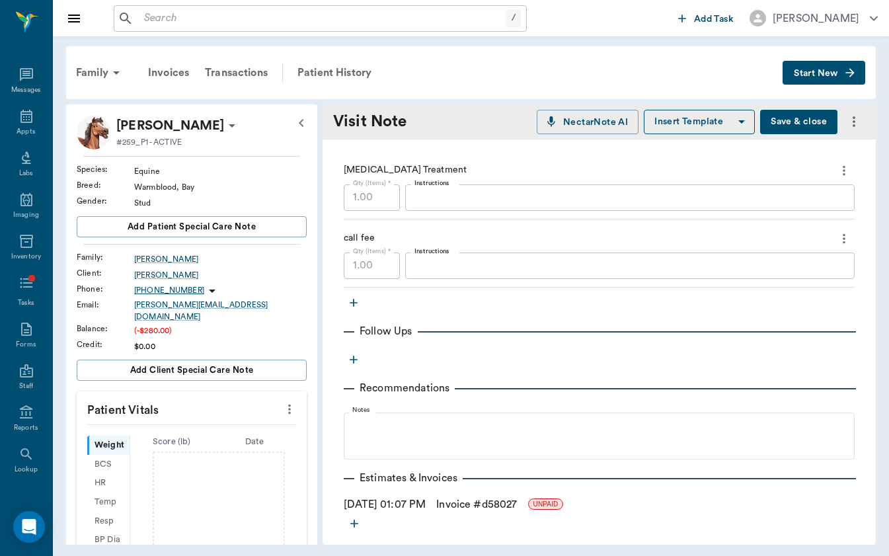
scroll to position [668, 0]
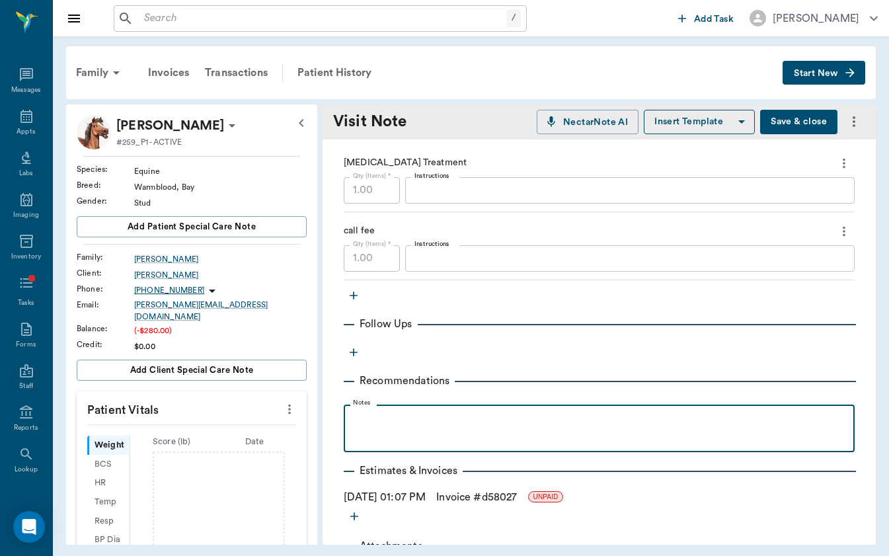
click at [391, 438] on div at bounding box center [599, 427] width 498 height 33
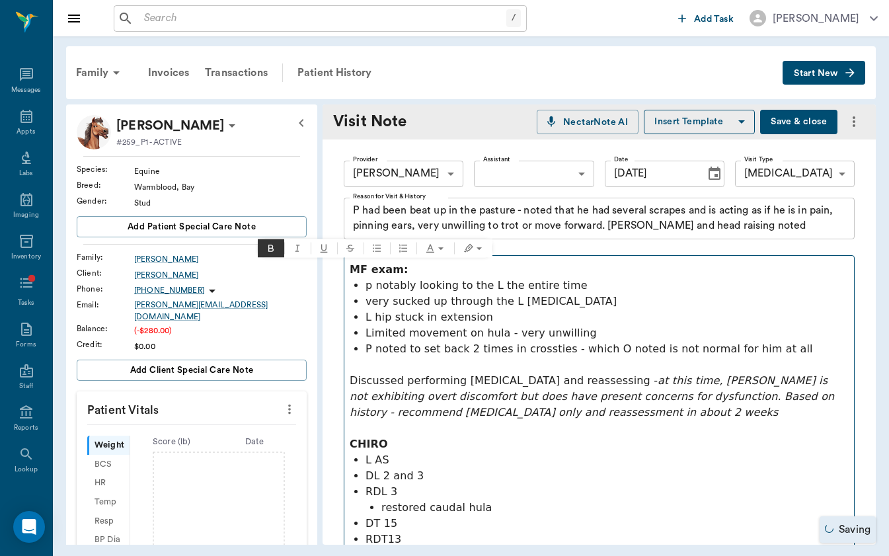
scroll to position [0, 0]
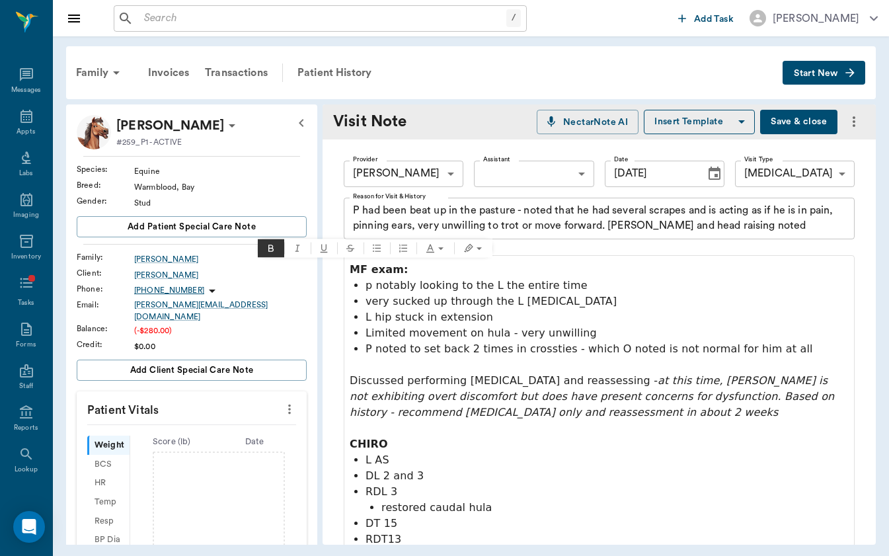
click at [803, 133] on button "Save & close" at bounding box center [798, 122] width 77 height 24
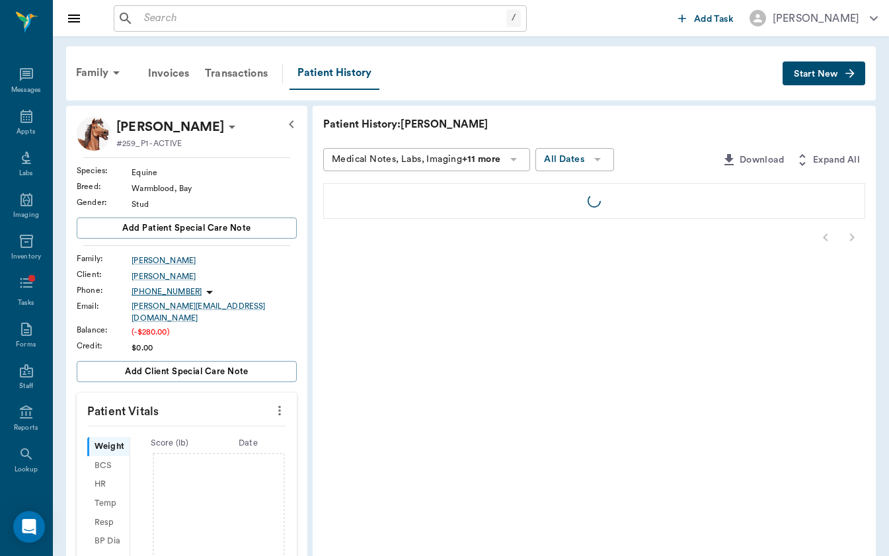
click at [842, 73] on button "Start New" at bounding box center [823, 73] width 83 height 24
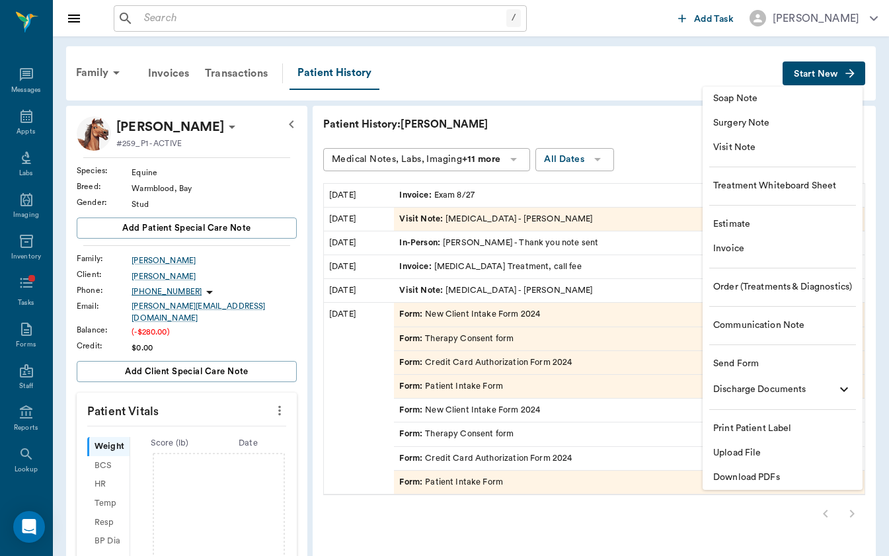
click at [820, 332] on span "Communication Note" at bounding box center [782, 326] width 139 height 14
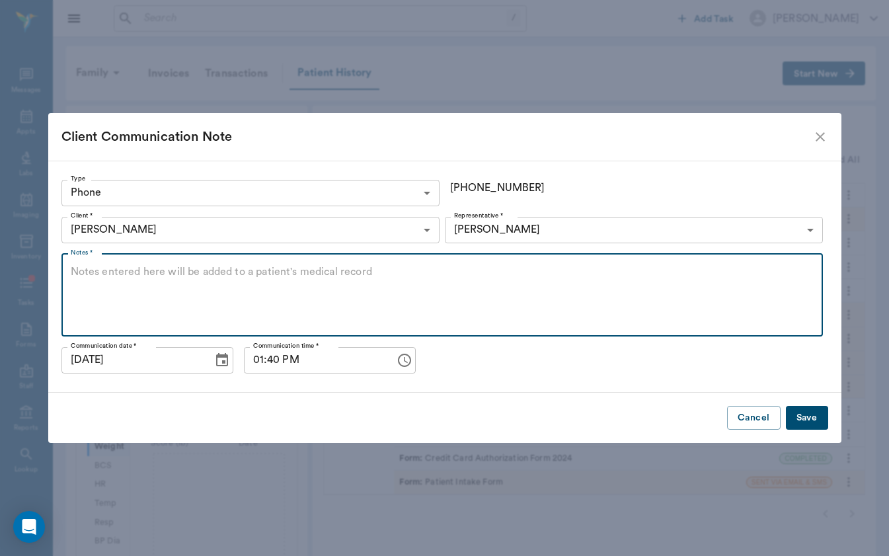
click at [338, 286] on textarea "Notes *" at bounding box center [442, 294] width 743 height 61
paste textarea "Yes I would be .. what is A&D? He wanted to [PERSON_NAME] more than trot I didn…"
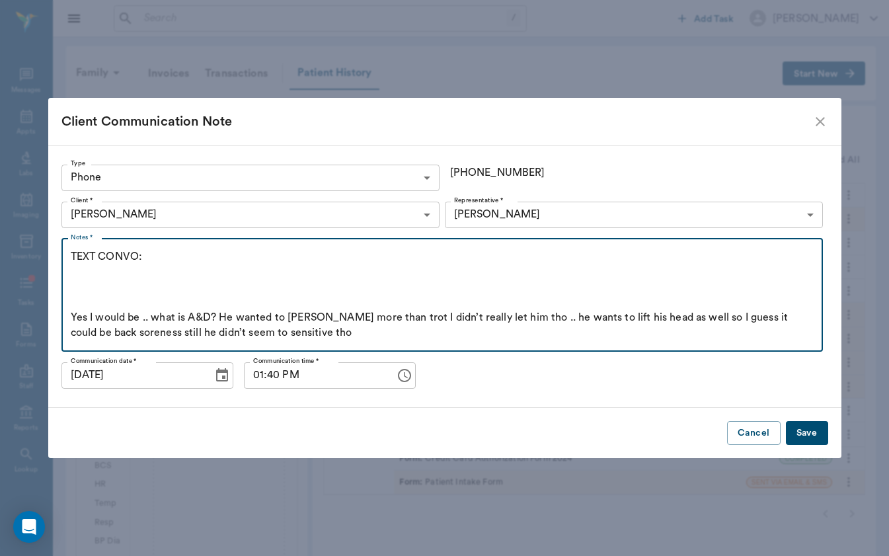
drag, startPoint x: 301, startPoint y: 340, endPoint x: 25, endPoint y: 286, distance: 280.9
click at [25, 286] on div "Client Communication Note Type Phone PHONE Type [PHONE_NUMBER] Client * [PERSON…" at bounding box center [444, 278] width 889 height 556
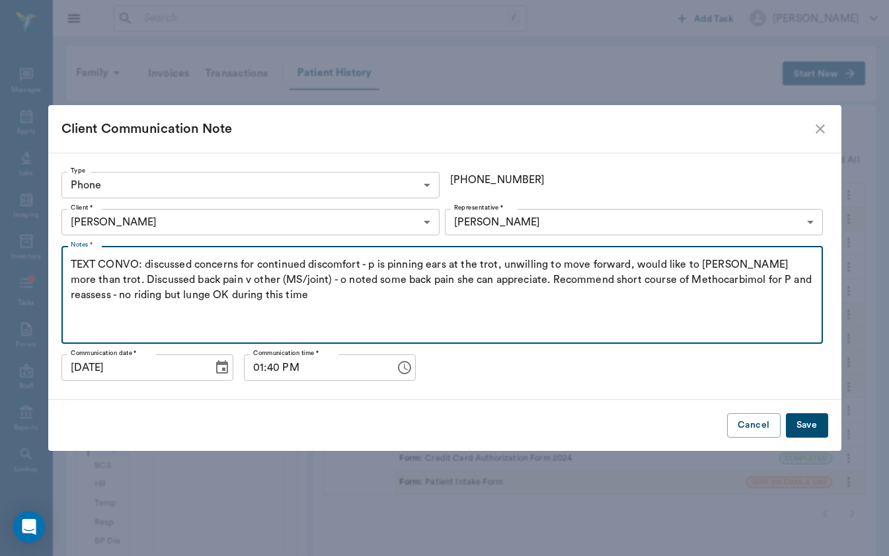
type textarea "TEXT CONVO: discussed concerns for continued discomfort - p is pinning ears at …"
click at [822, 435] on button "Save" at bounding box center [807, 425] width 42 height 24
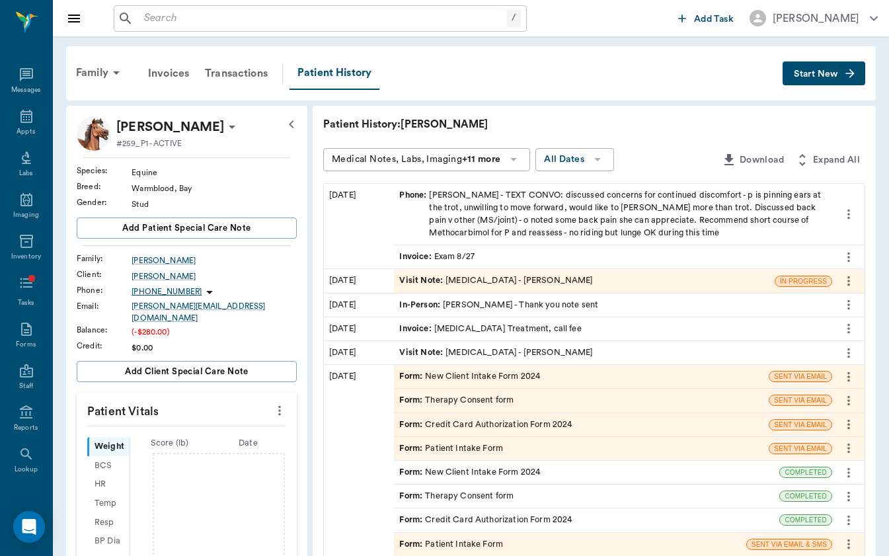
click at [803, 74] on span "Start New" at bounding box center [816, 74] width 44 height 0
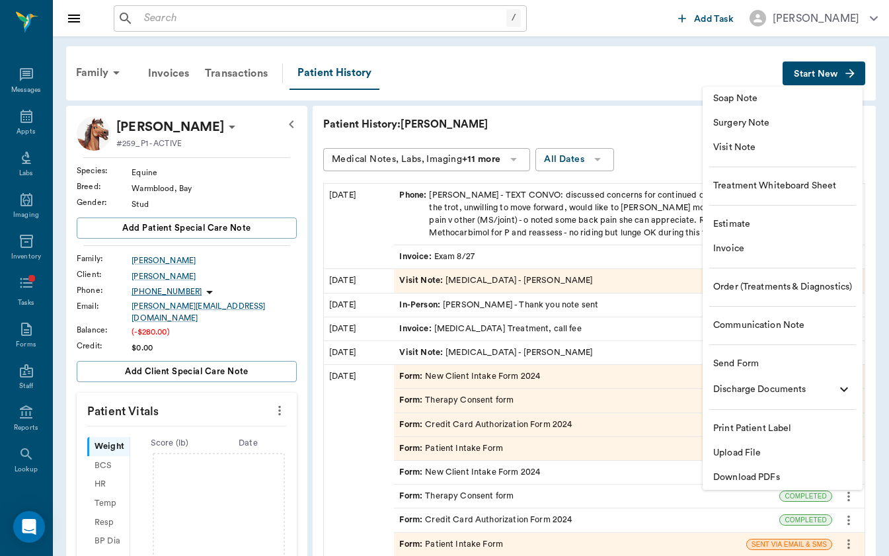
click at [590, 205] on div at bounding box center [444, 278] width 889 height 556
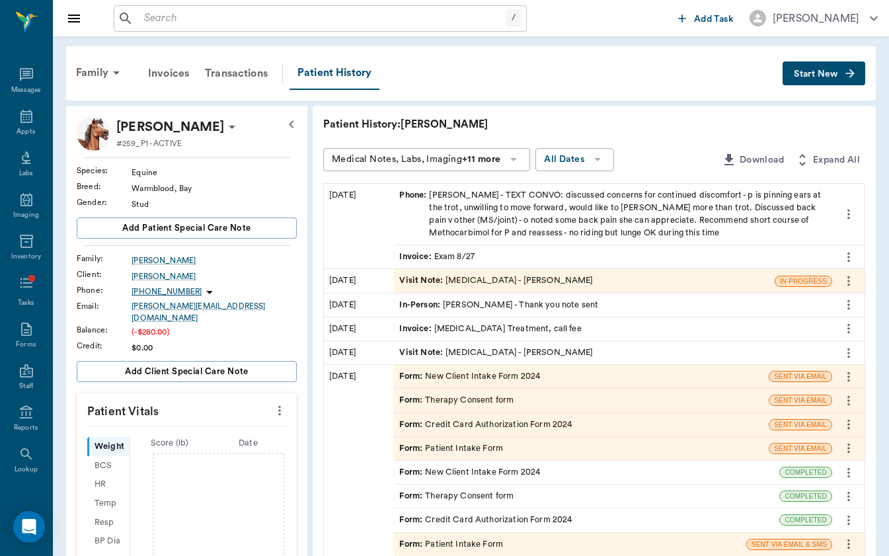
click at [609, 190] on body "/ ​ Add Task [PERSON_NAME] Nectar Messages Appts Labs Imaging Inventory Tasks F…" at bounding box center [444, 434] width 889 height 868
click at [643, 191] on div "Phone : [PERSON_NAME] - TEXT CONVO: discussed concerns for continued discomfort…" at bounding box center [613, 214] width 428 height 51
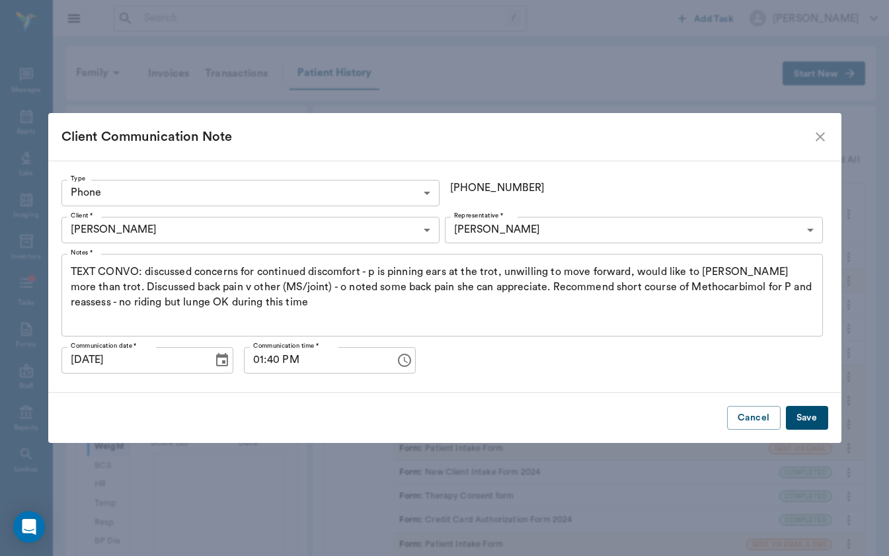
click at [138, 270] on textarea "TEXT CONVO: discussed concerns for continued discomfort - p is pinning ears at …" at bounding box center [442, 294] width 743 height 61
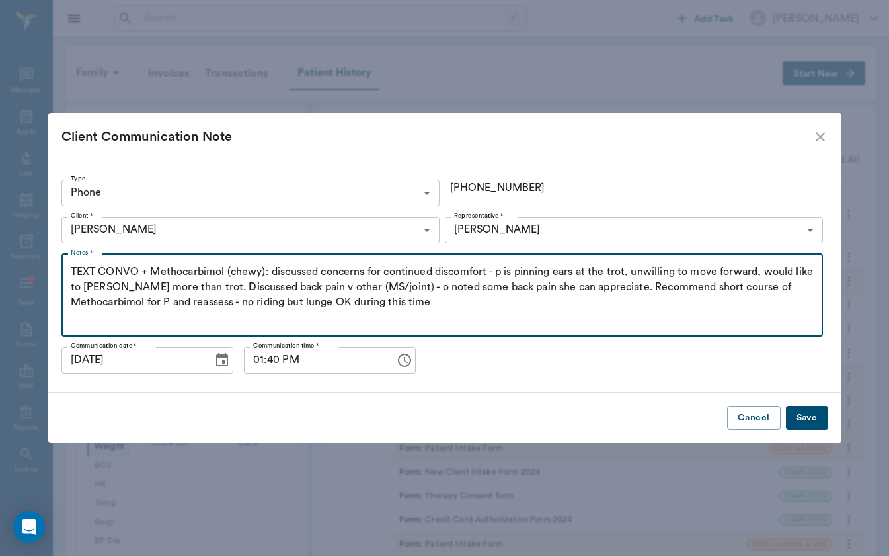
type textarea "TEXT CONVO + Methocarbimol (chewy): discussed concerns for continued discomfort…"
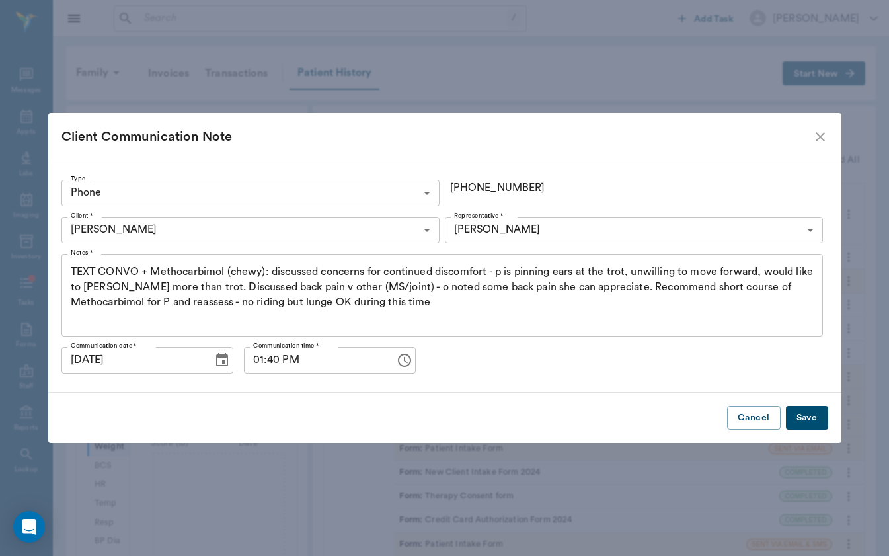
click at [810, 428] on button "Save" at bounding box center [807, 418] width 42 height 24
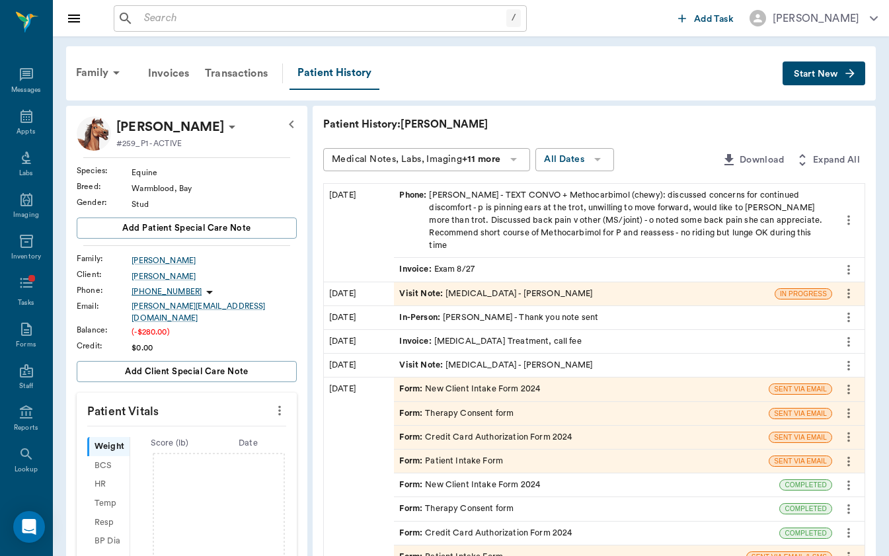
click at [229, 126] on icon at bounding box center [232, 127] width 7 height 3
click at [205, 141] on li "Edit profile" at bounding box center [164, 150] width 132 height 24
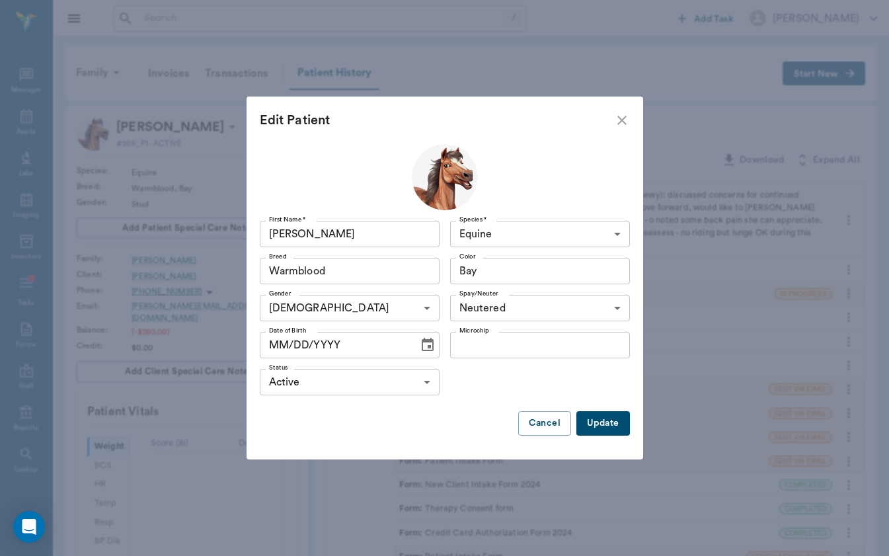
click at [266, 341] on input "MM/DD/YYYY" at bounding box center [335, 345] width 150 height 26
type input "[DATE]"
click at [625, 403] on div "First Name * [PERSON_NAME] First Name * Species * Equine Equine Species * Breed…" at bounding box center [445, 295] width 370 height 302
click at [616, 408] on div "First Name * [PERSON_NAME] First Name * Species * Equine Equine Species * Breed…" at bounding box center [445, 295] width 370 height 302
click at [613, 424] on button "Update" at bounding box center [602, 423] width 53 height 24
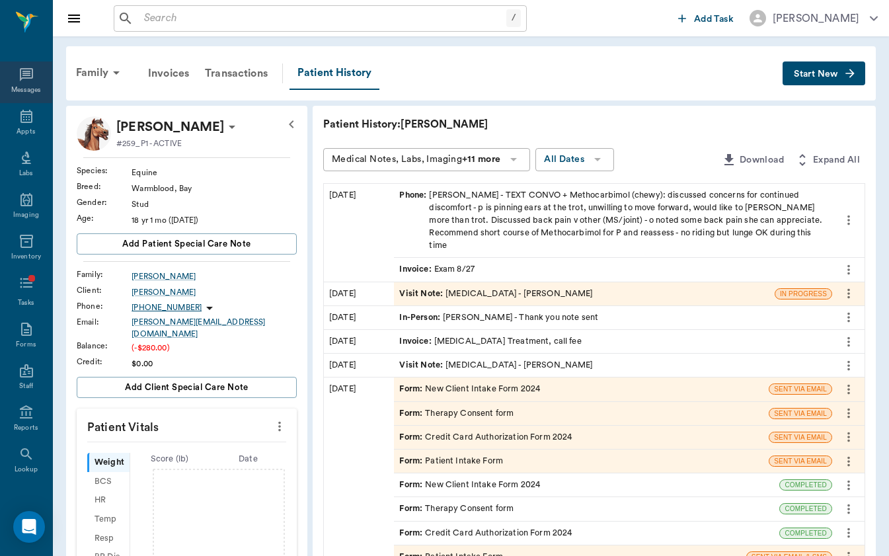
click at [45, 89] on div "Messages" at bounding box center [26, 82] width 52 height 42
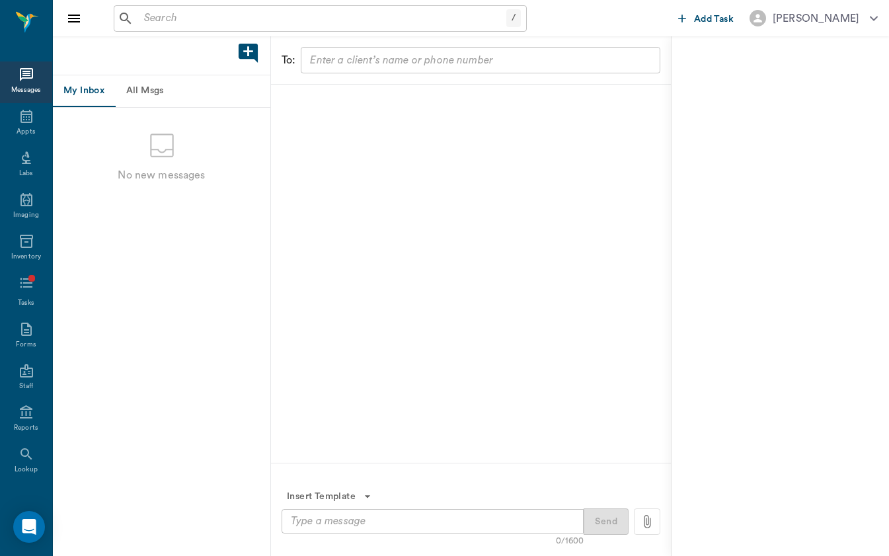
click at [184, 91] on div "My Inbox All Msgs" at bounding box center [161, 91] width 217 height 32
click at [151, 91] on button "All Msgs" at bounding box center [144, 91] width 59 height 32
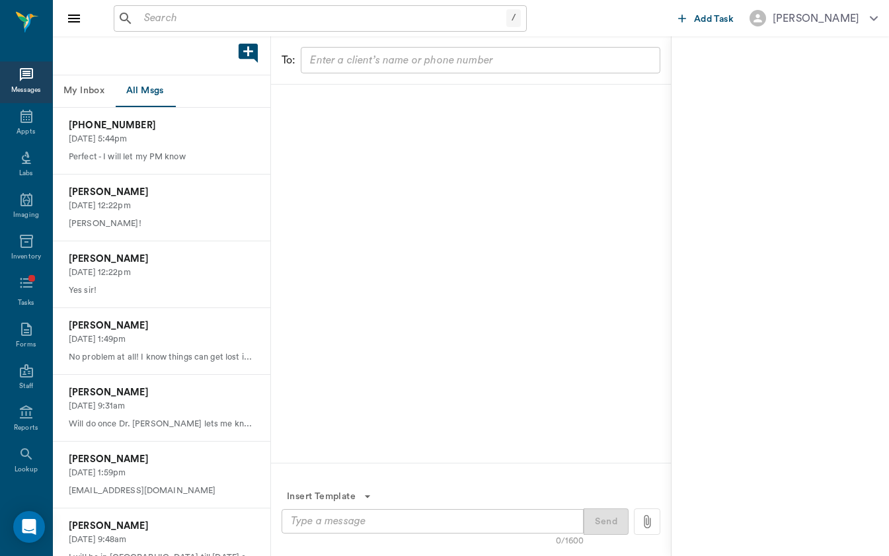
click at [100, 89] on button "My Inbox" at bounding box center [84, 91] width 62 height 32
